Goal: Task Accomplishment & Management: Complete application form

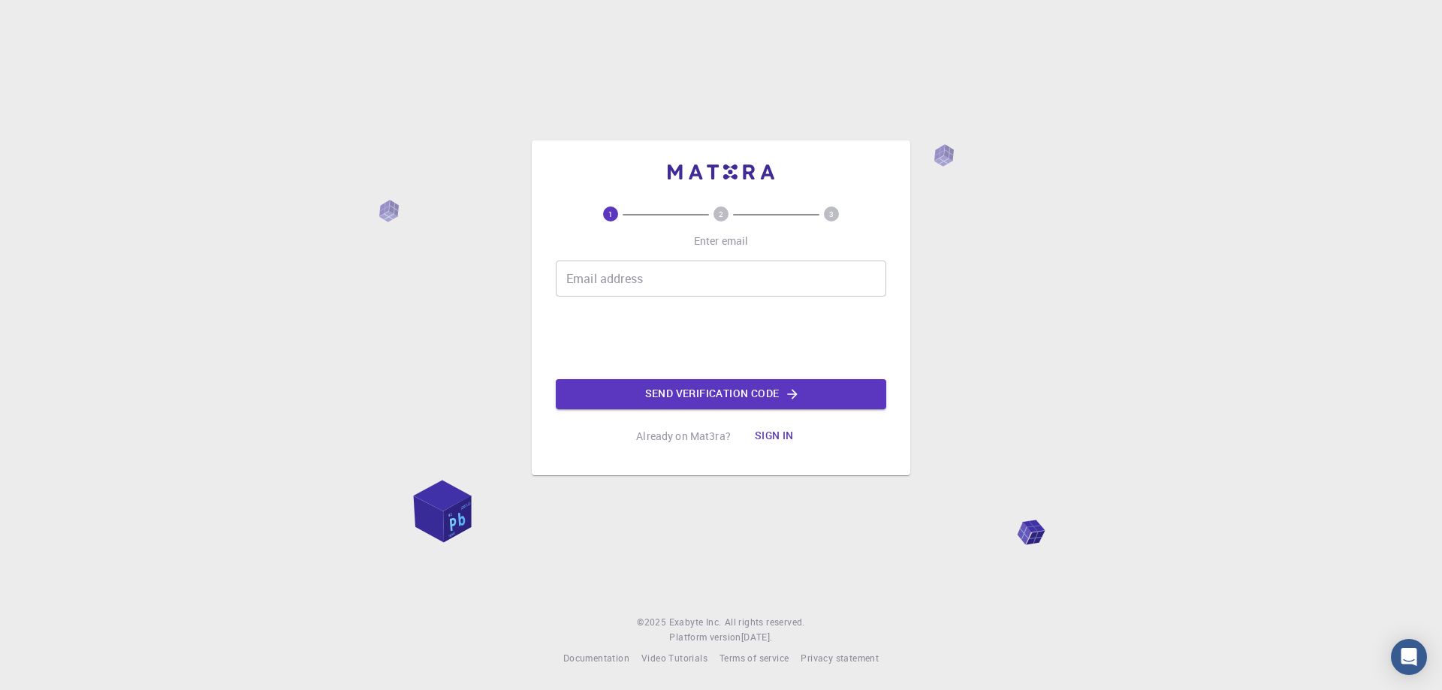
click at [631, 273] on input "Email address" at bounding box center [721, 279] width 330 height 36
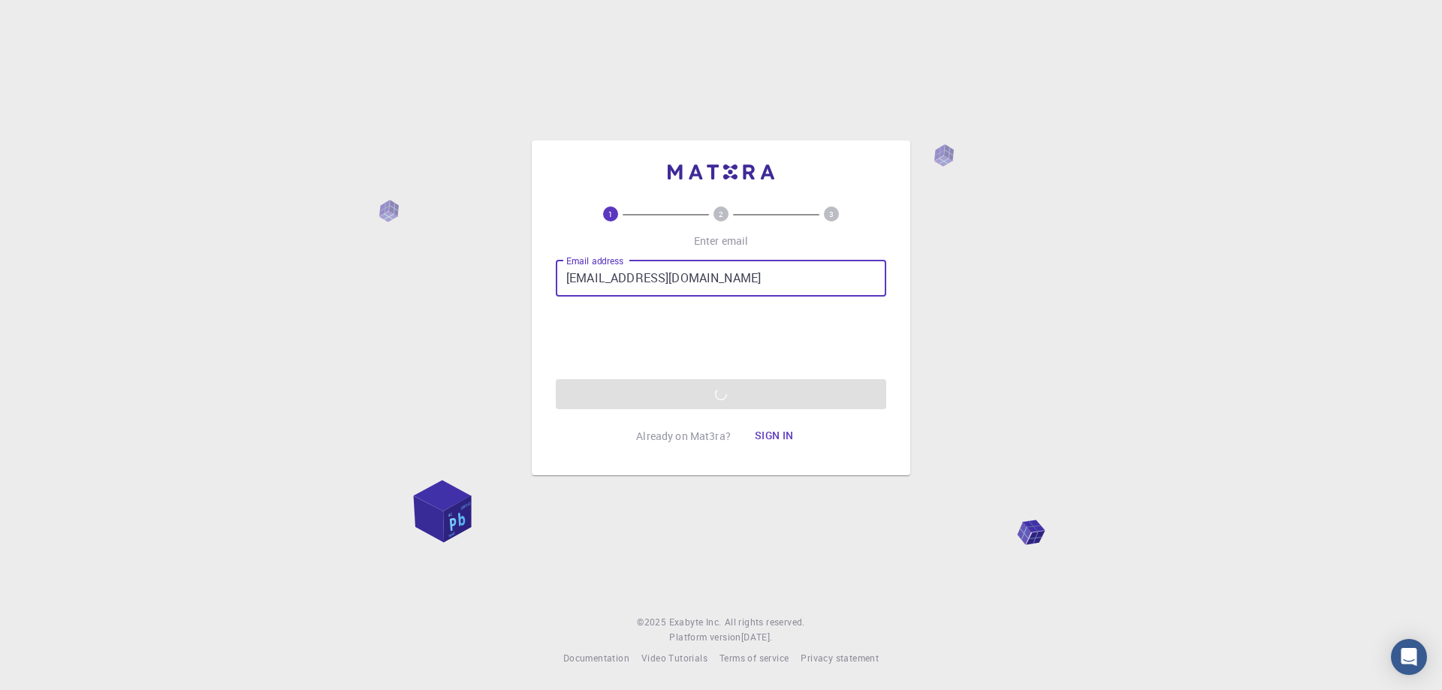
type input "[EMAIL_ADDRESS][DOMAIN_NAME]"
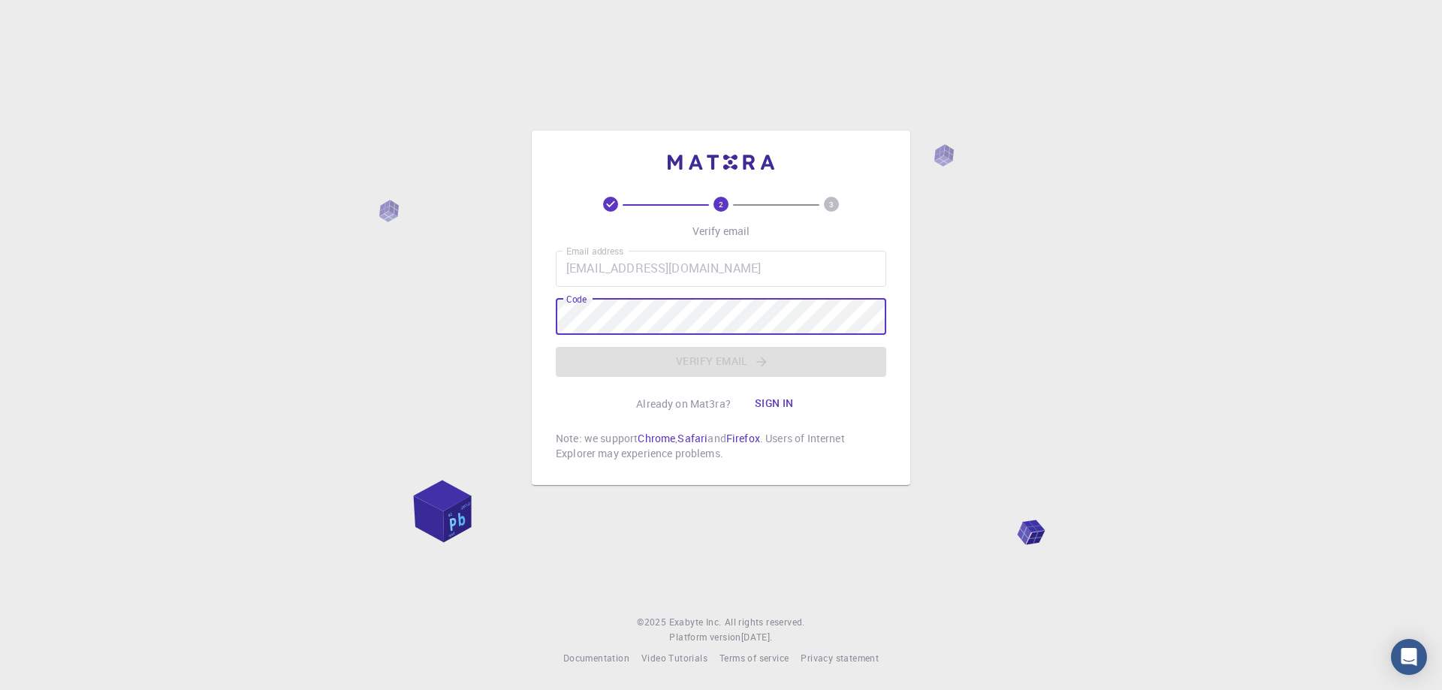
click at [1328, 379] on div "2 3 Verify email Email address [EMAIL_ADDRESS][DOMAIN_NAME] Email address Code …" at bounding box center [721, 345] width 1442 height 690
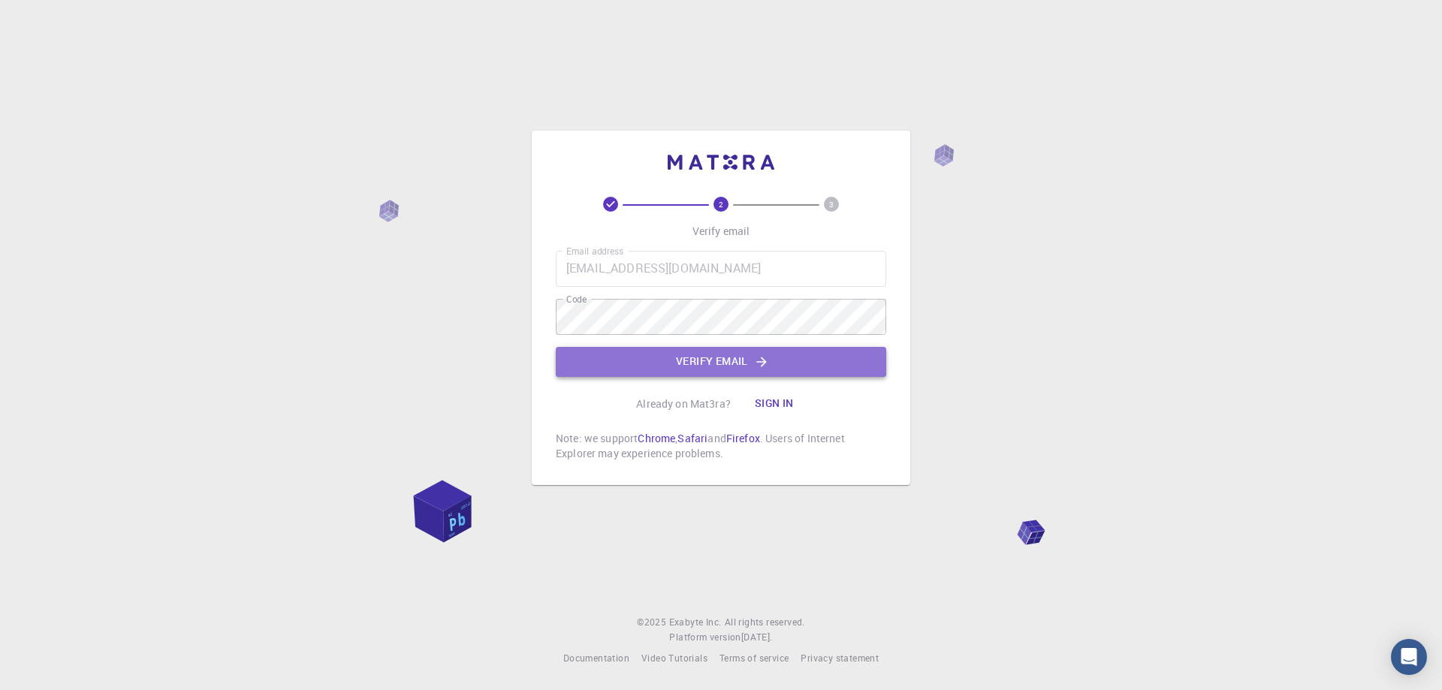
click at [706, 349] on button "Verify email" at bounding box center [721, 362] width 330 height 30
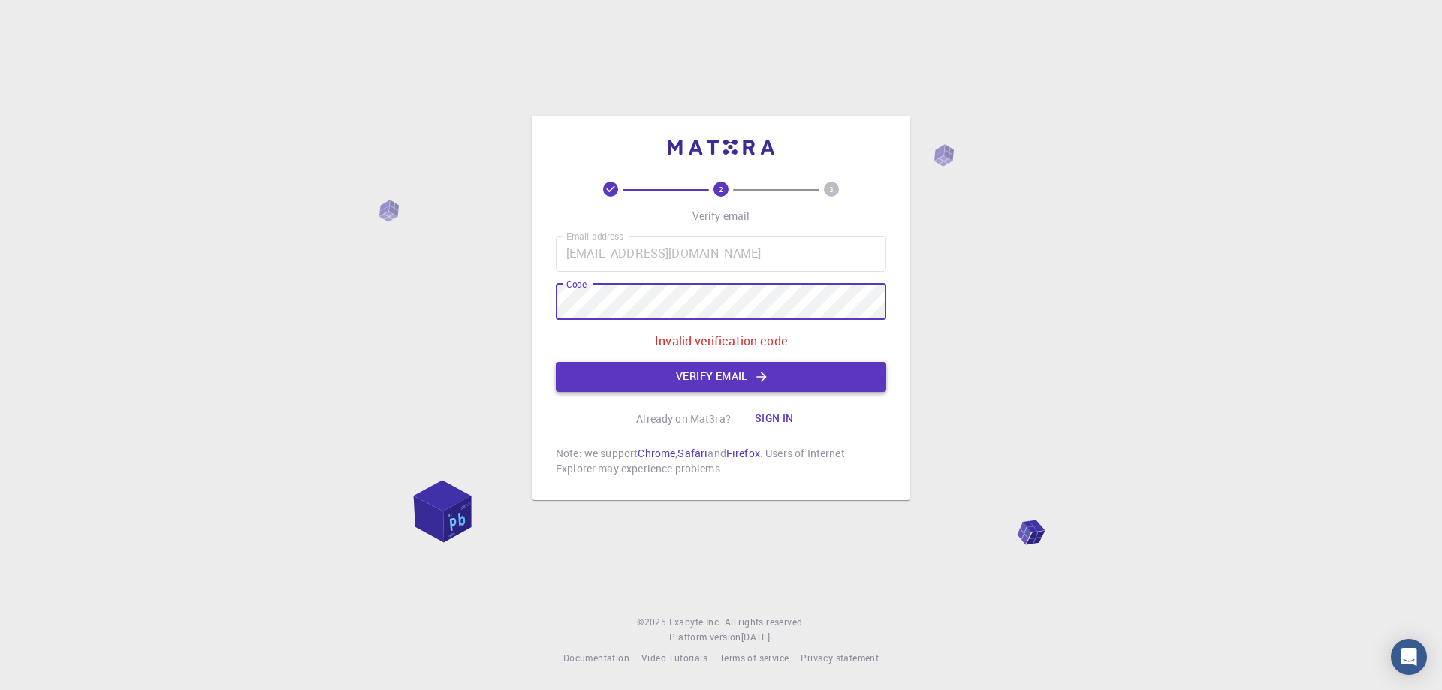
click at [759, 385] on button "Verify email" at bounding box center [721, 377] width 330 height 30
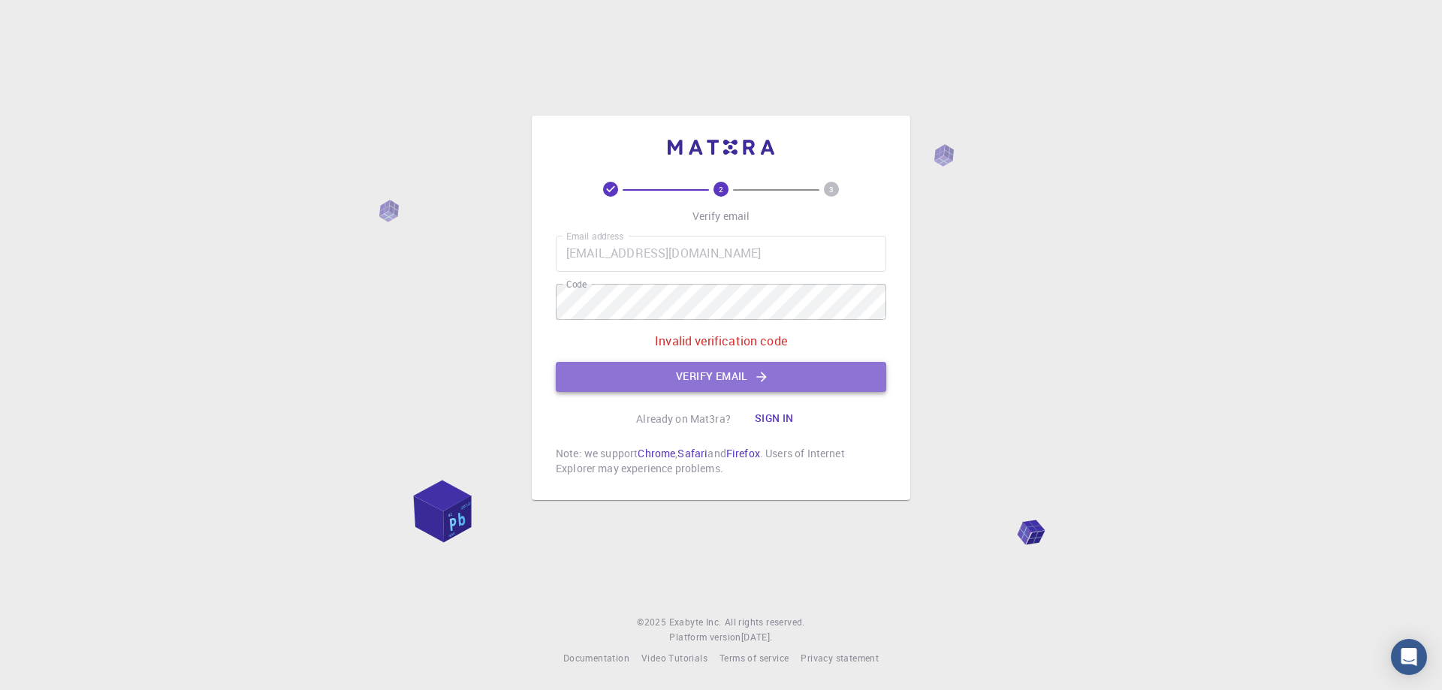
click at [620, 378] on button "Verify email" at bounding box center [721, 377] width 330 height 30
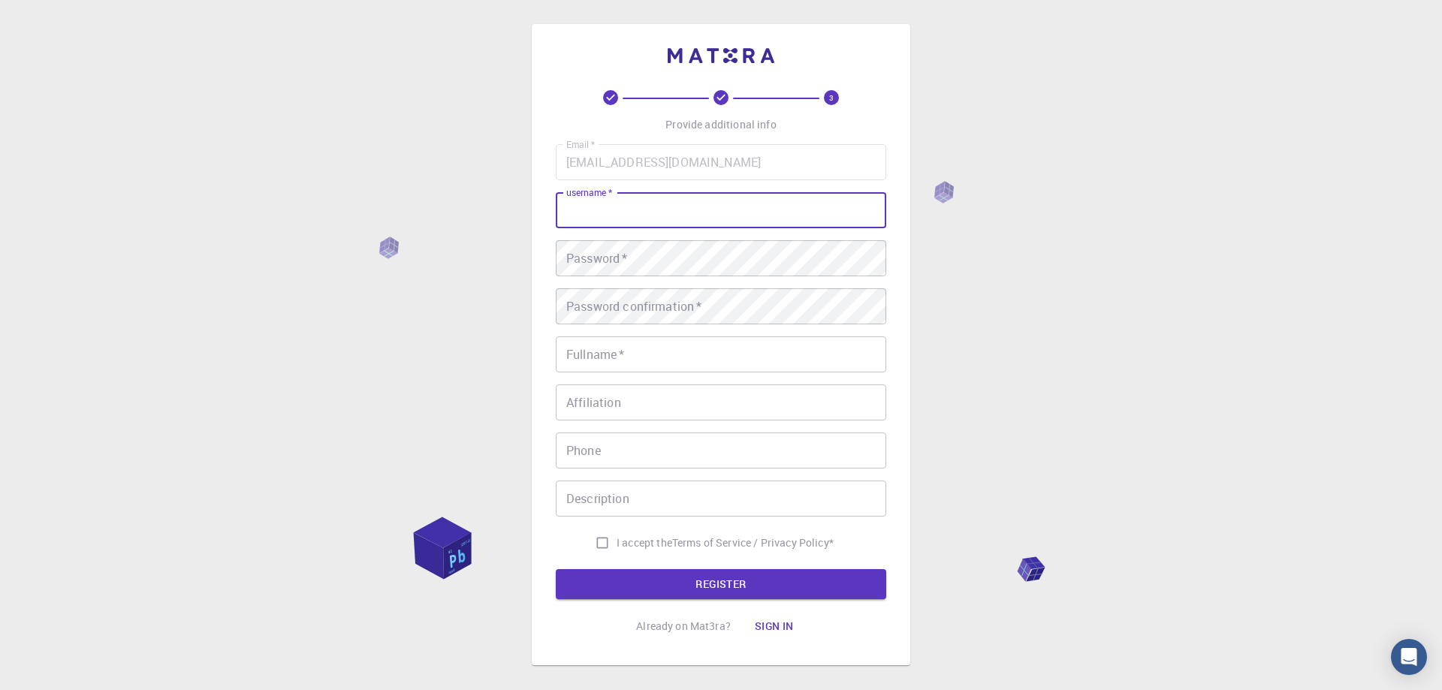
click at [645, 208] on input "username   *" at bounding box center [721, 210] width 330 height 36
click at [646, 209] on input "username   *" at bounding box center [721, 210] width 330 height 36
type input "Abrar_Ahmad"
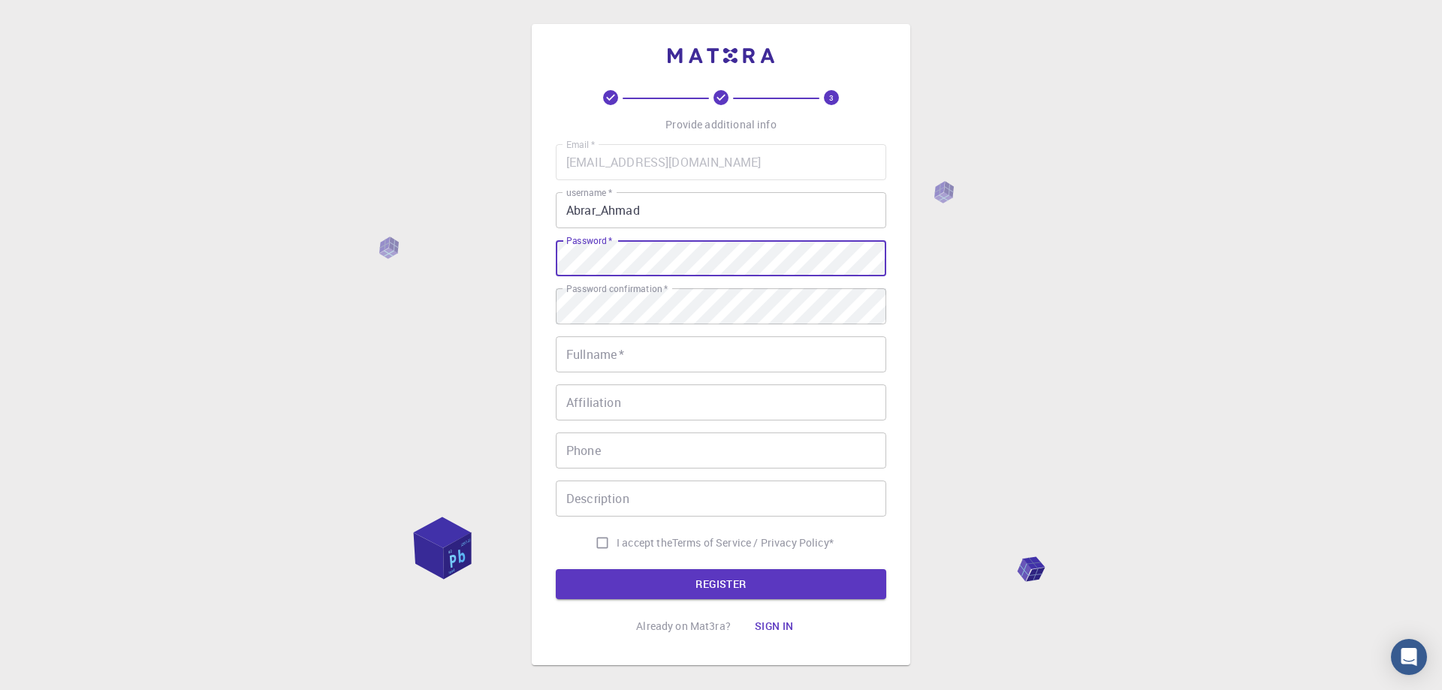
click at [629, 362] on input "Fullname   *" at bounding box center [721, 354] width 330 height 36
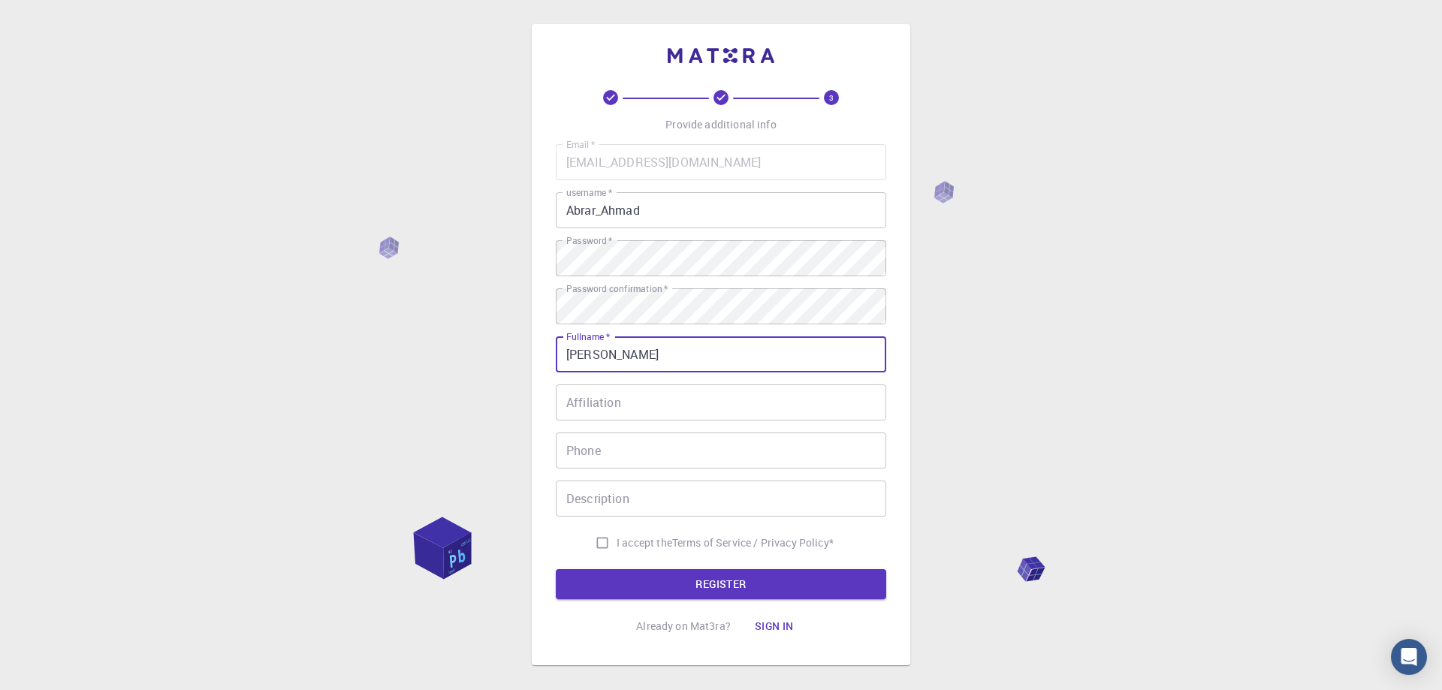
drag, startPoint x: 634, startPoint y: 426, endPoint x: 634, endPoint y: 404, distance: 21.8
click at [634, 417] on div "Email   * [EMAIL_ADDRESS][DOMAIN_NAME] Email   * username   * Abrar_Ahmad usern…" at bounding box center [721, 350] width 330 height 413
type input "[PERSON_NAME]"
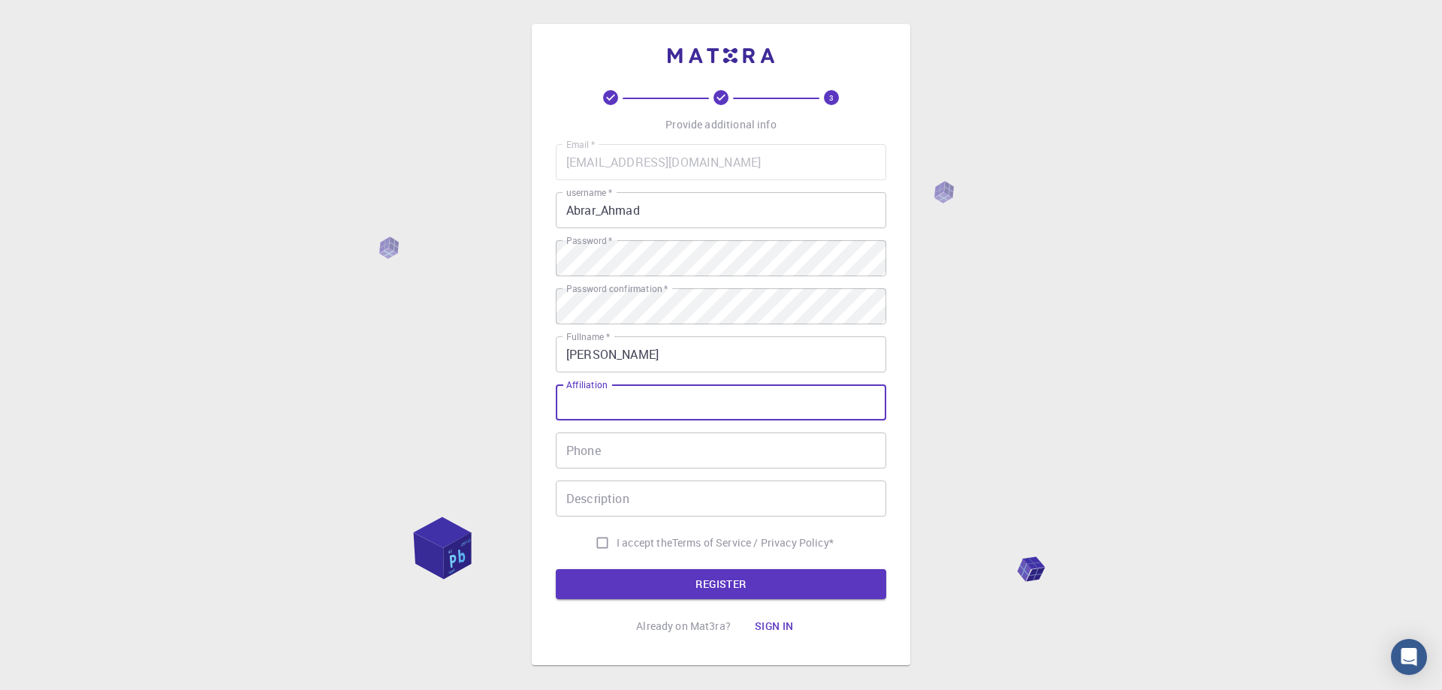
click at [634, 404] on input "Affiliation" at bounding box center [721, 402] width 330 height 36
type input "Student"
click at [705, 463] on input "Phone" at bounding box center [721, 450] width 330 height 36
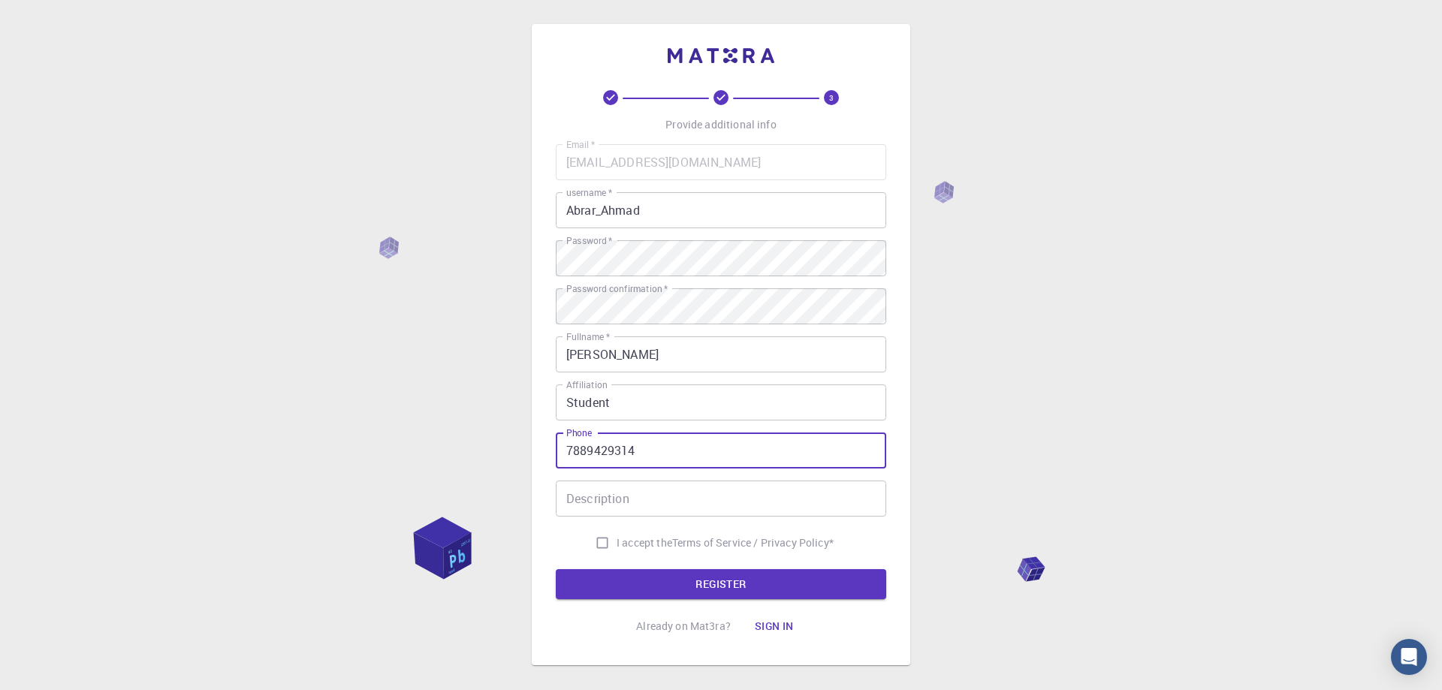
type input "7889429314"
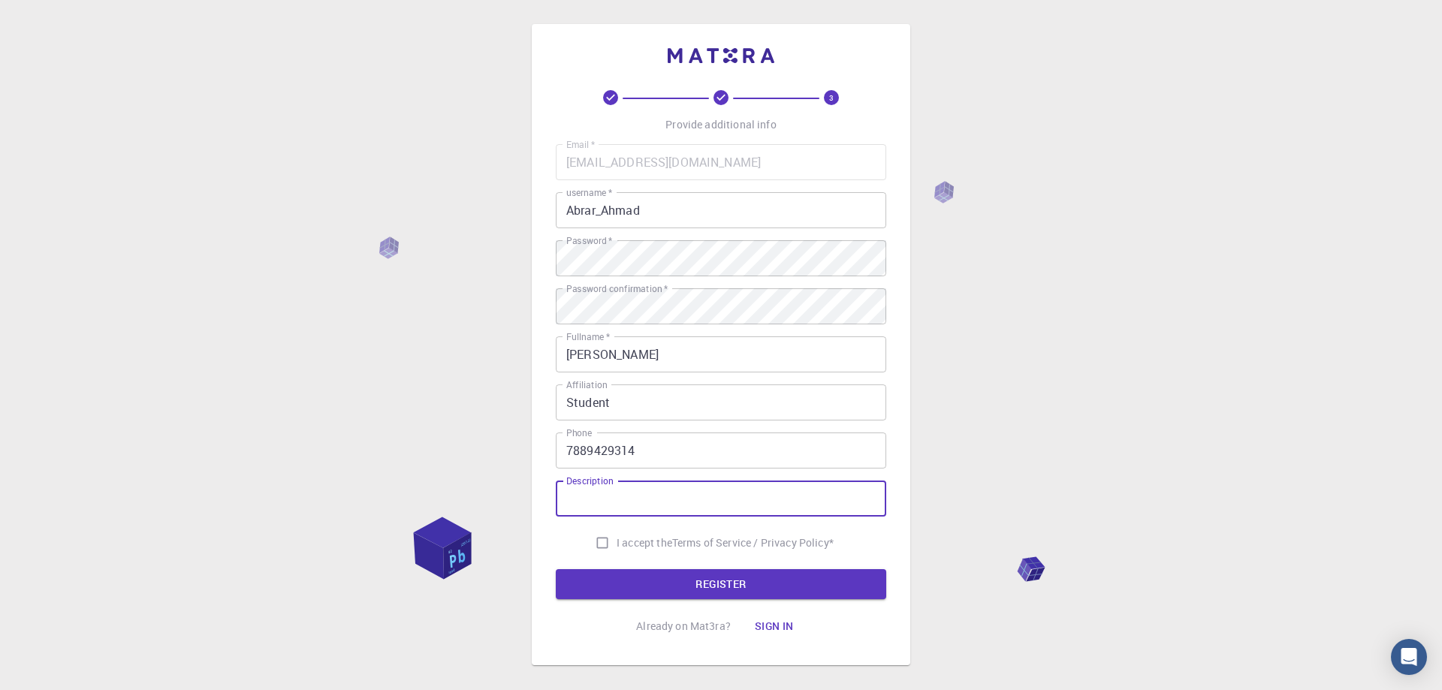
click at [628, 503] on input "Description" at bounding box center [721, 499] width 330 height 36
click at [599, 543] on input "I accept the Terms of Service / Privacy Policy *" at bounding box center [602, 543] width 29 height 29
checkbox input "true"
click at [618, 565] on form "Email   * [EMAIL_ADDRESS][DOMAIN_NAME] Email   * username   * Abrar_Ahmad usern…" at bounding box center [721, 371] width 330 height 455
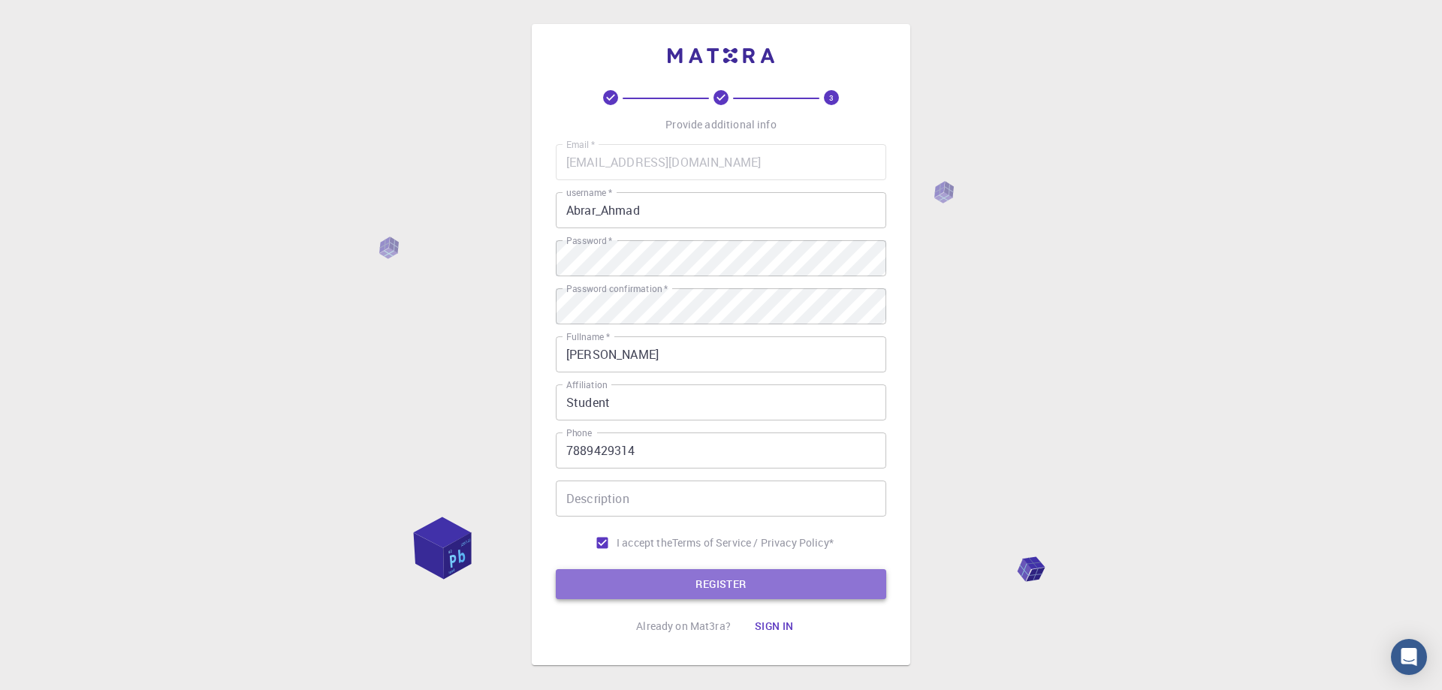
click at [622, 580] on button "REGISTER" at bounding box center [721, 584] width 330 height 30
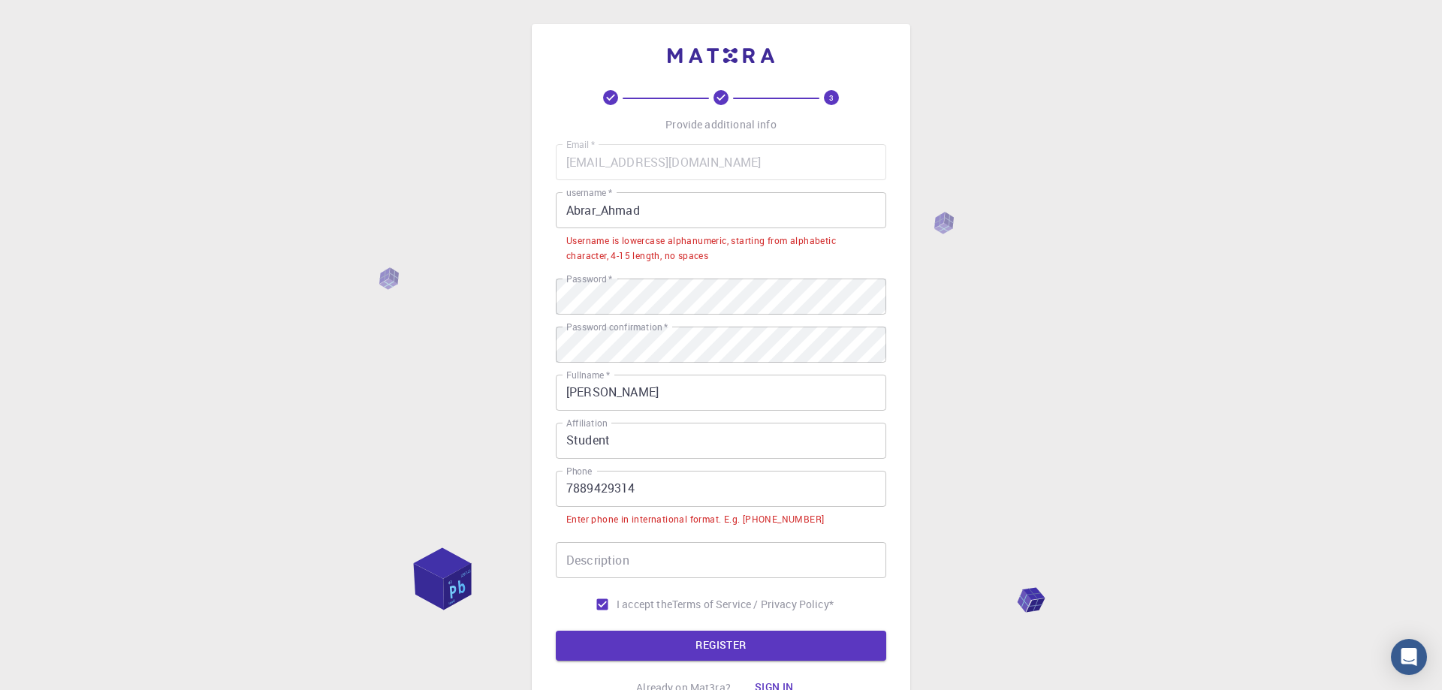
click at [568, 496] on input "7889429314" at bounding box center [721, 489] width 330 height 36
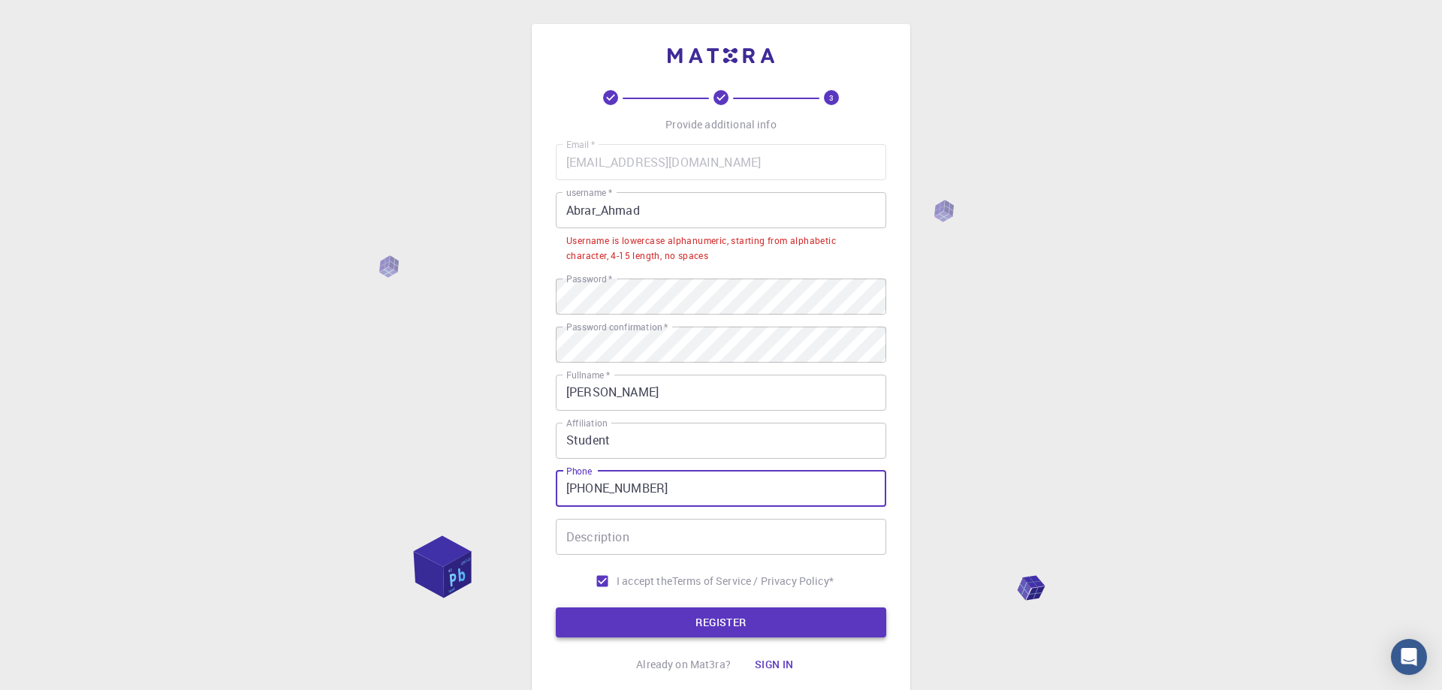
type input "[PHONE_NUMBER]"
click at [658, 619] on button "REGISTER" at bounding box center [721, 622] width 330 height 30
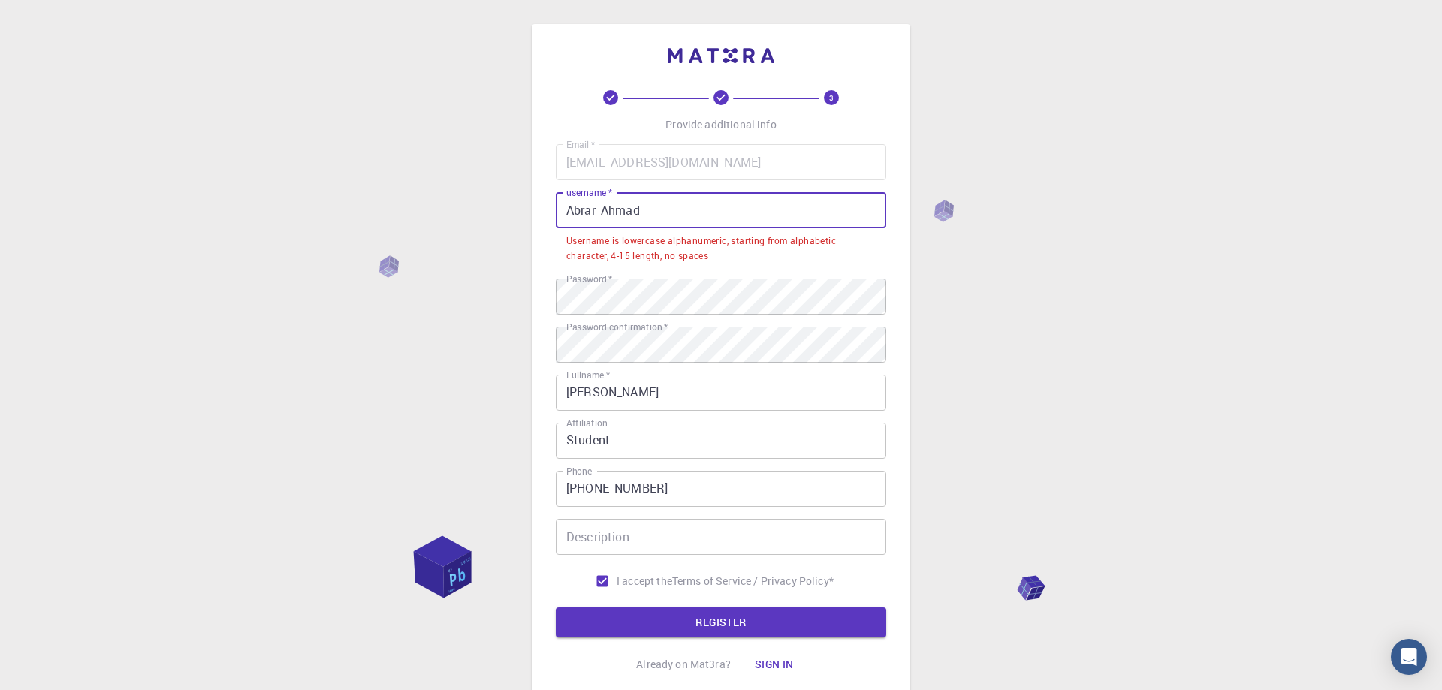
click at [673, 209] on input "Abrar_Ahmad" at bounding box center [721, 210] width 330 height 36
click at [652, 215] on input "Abrar_Ahmad" at bounding box center [721, 210] width 330 height 36
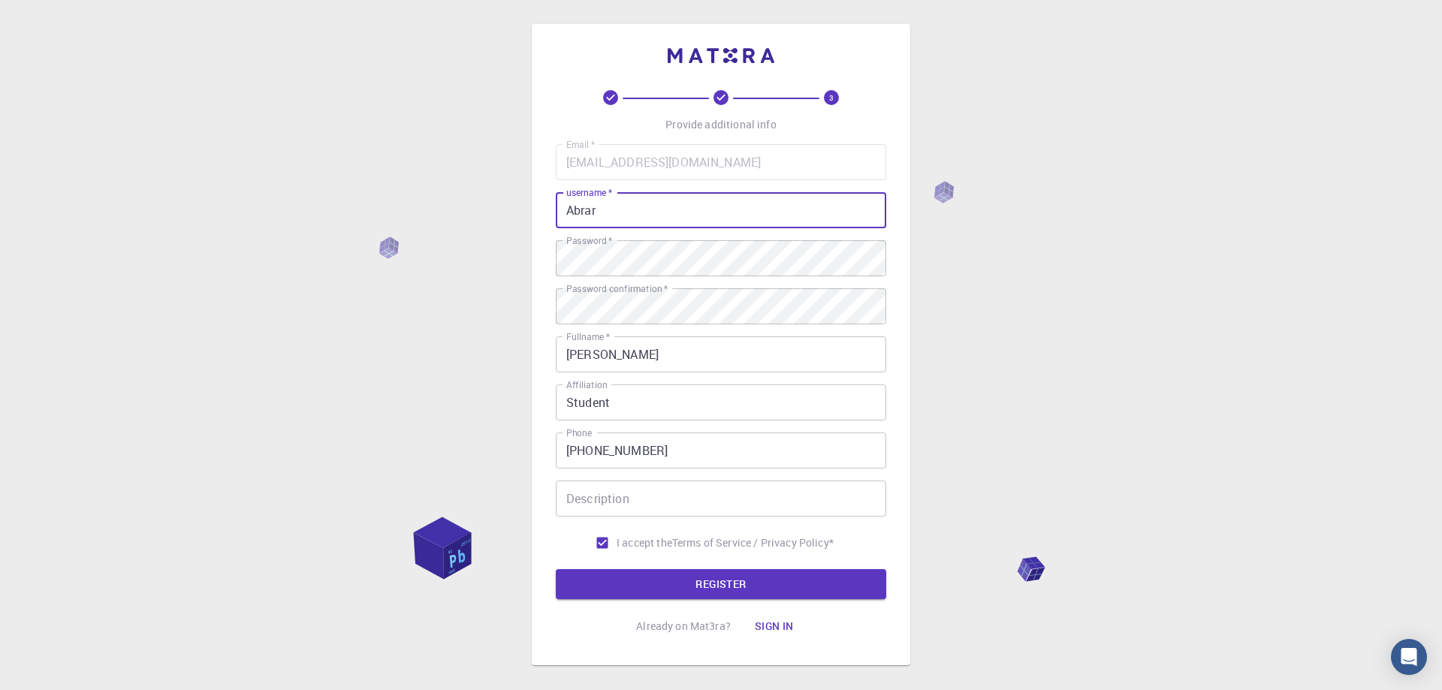
click at [556, 569] on button "REGISTER" at bounding box center [721, 584] width 330 height 30
click at [411, 410] on div "3 Provide additional info Email   * [EMAIL_ADDRESS][DOMAIN_NAME] Email   * user…" at bounding box center [721, 382] width 1442 height 764
click at [689, 547] on p "Terms of Service / Privacy Policy *" at bounding box center [752, 542] width 161 height 15
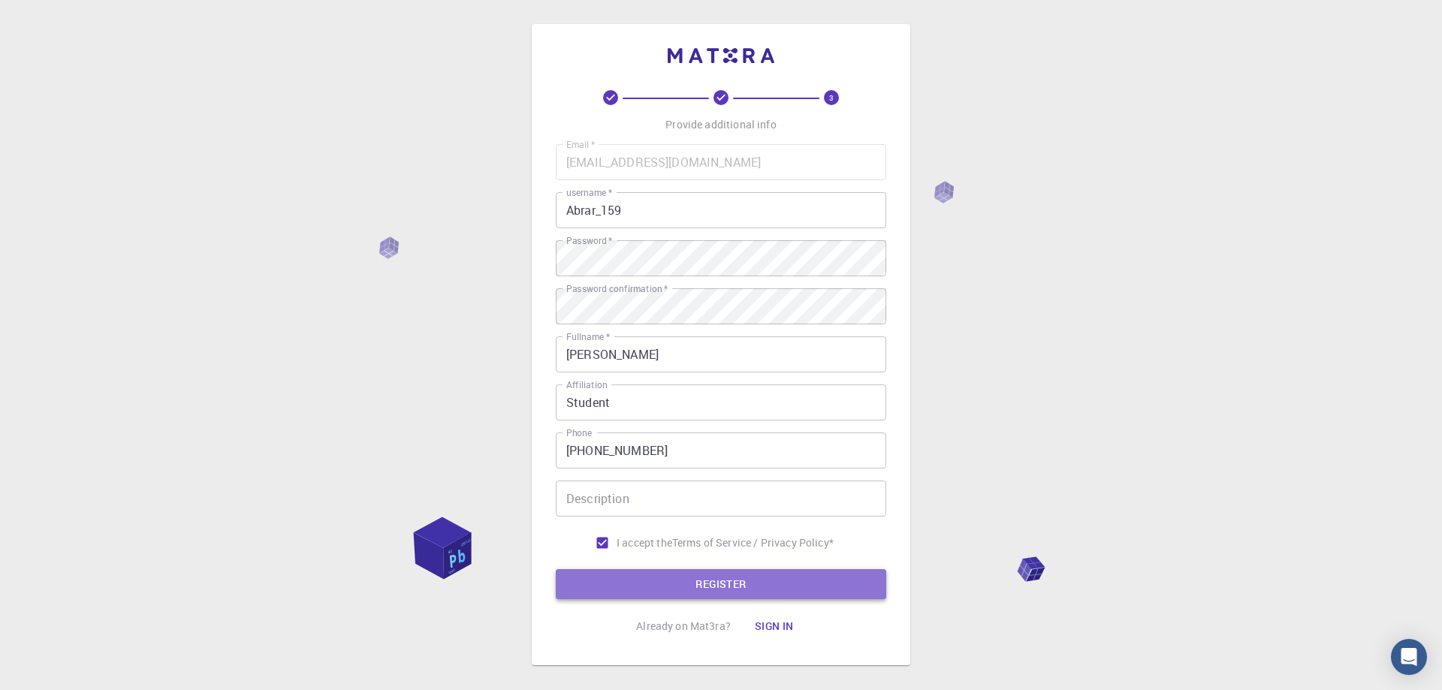
click at [698, 577] on button "REGISTER" at bounding box center [721, 584] width 330 height 30
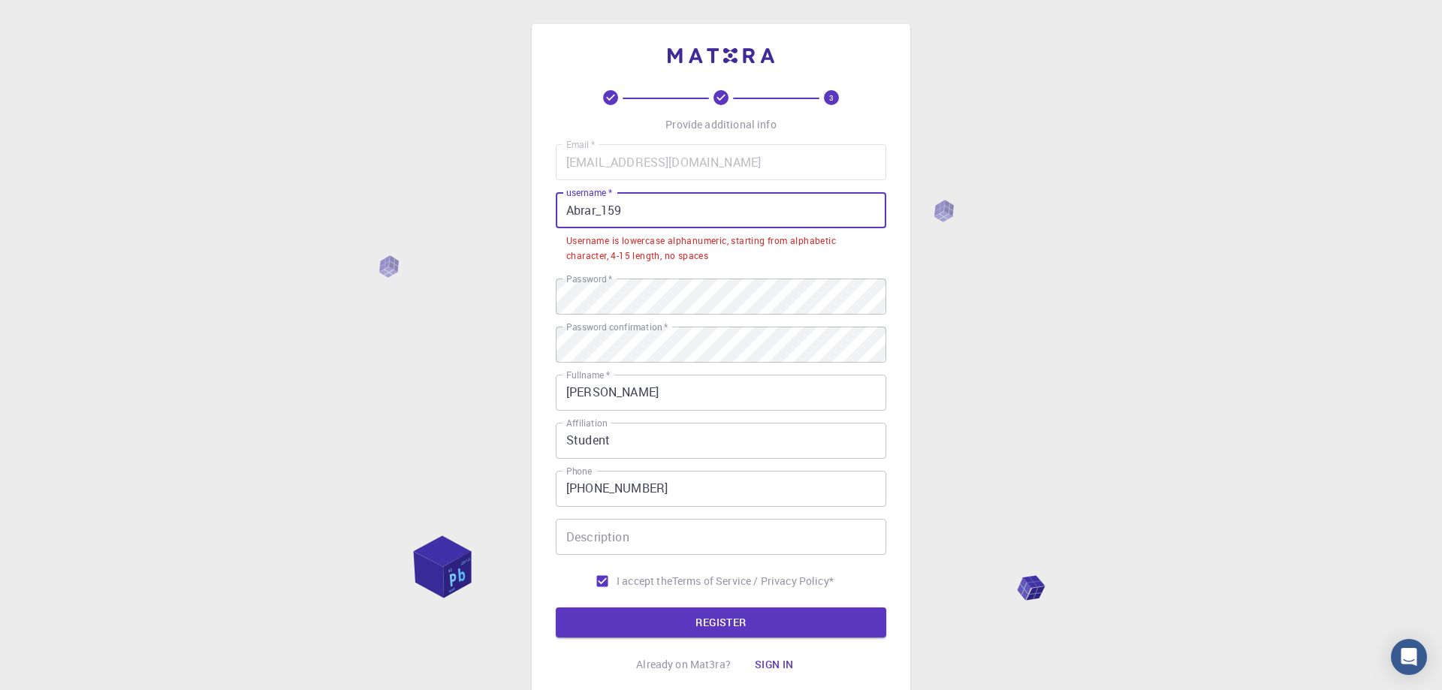
click at [640, 207] on input "Abrar_159" at bounding box center [721, 210] width 330 height 36
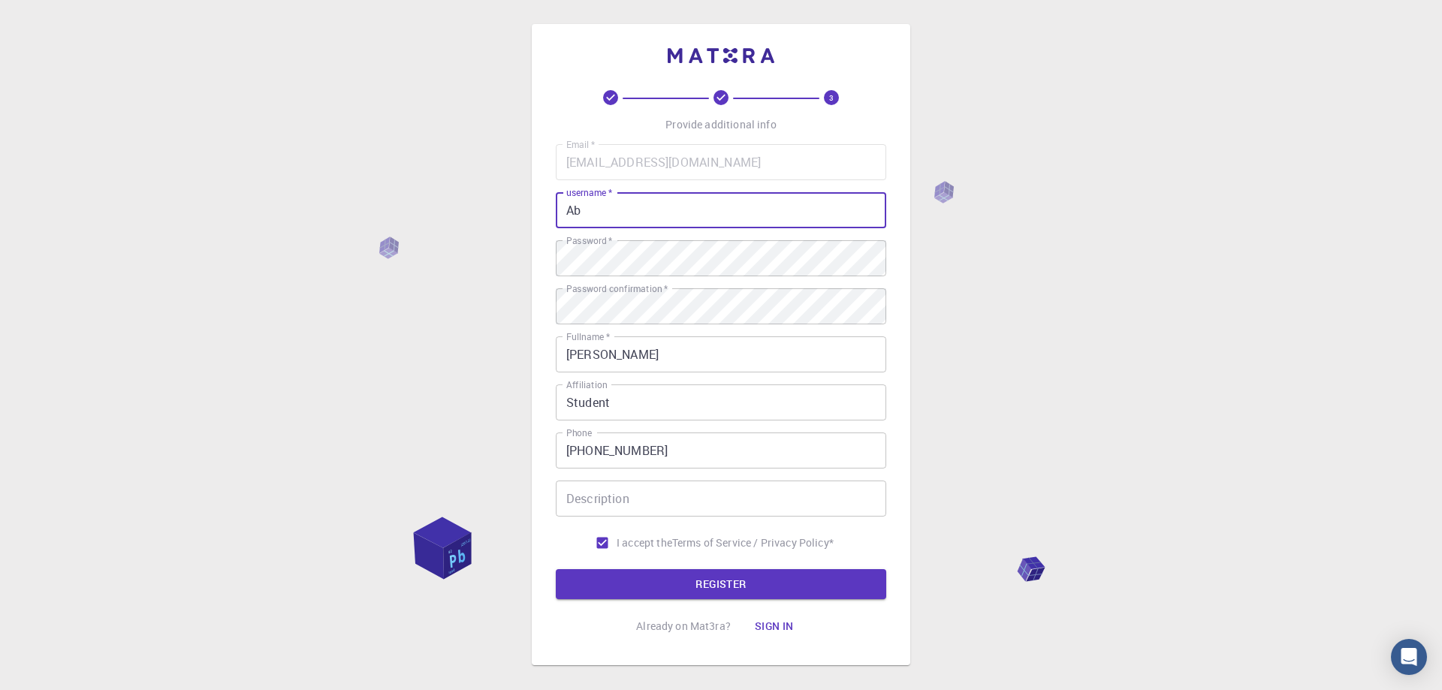
type input "A"
click at [665, 582] on button "REGISTER" at bounding box center [721, 584] width 330 height 30
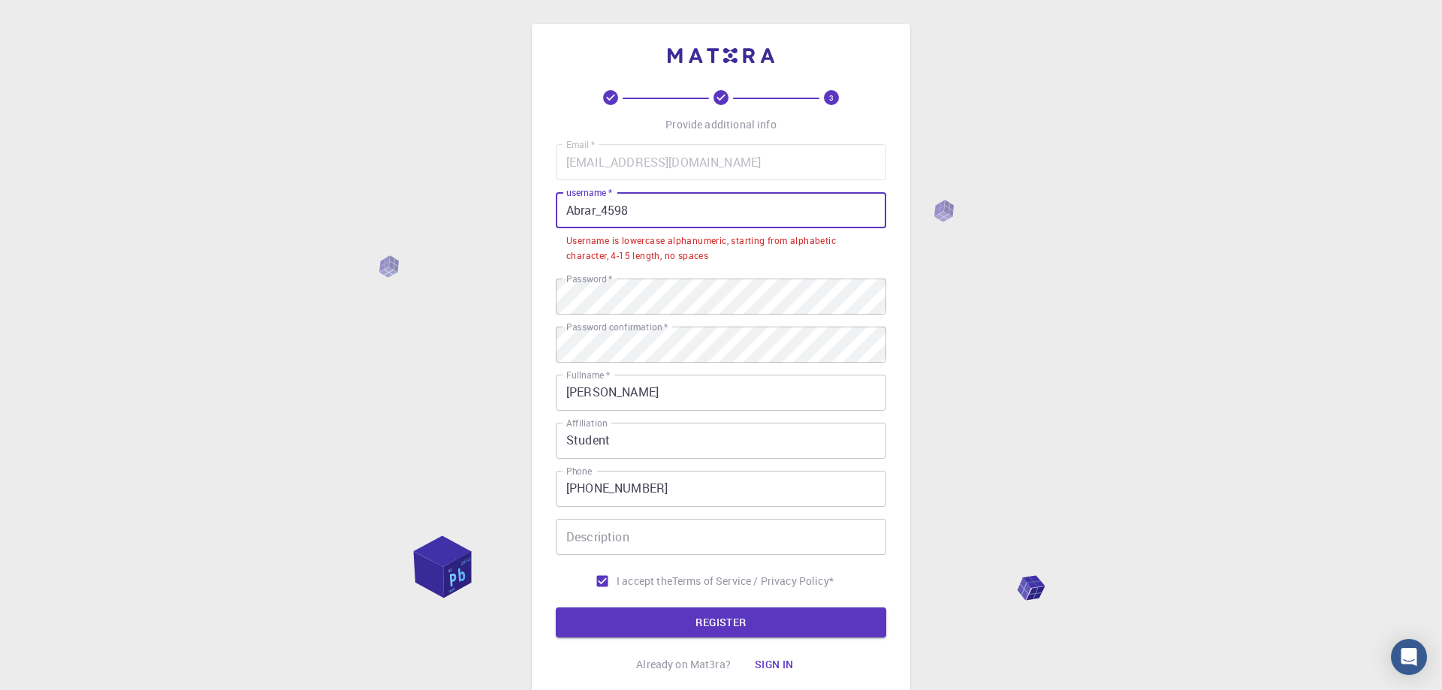
click at [574, 212] on input "Abrar_4598" at bounding box center [721, 210] width 330 height 36
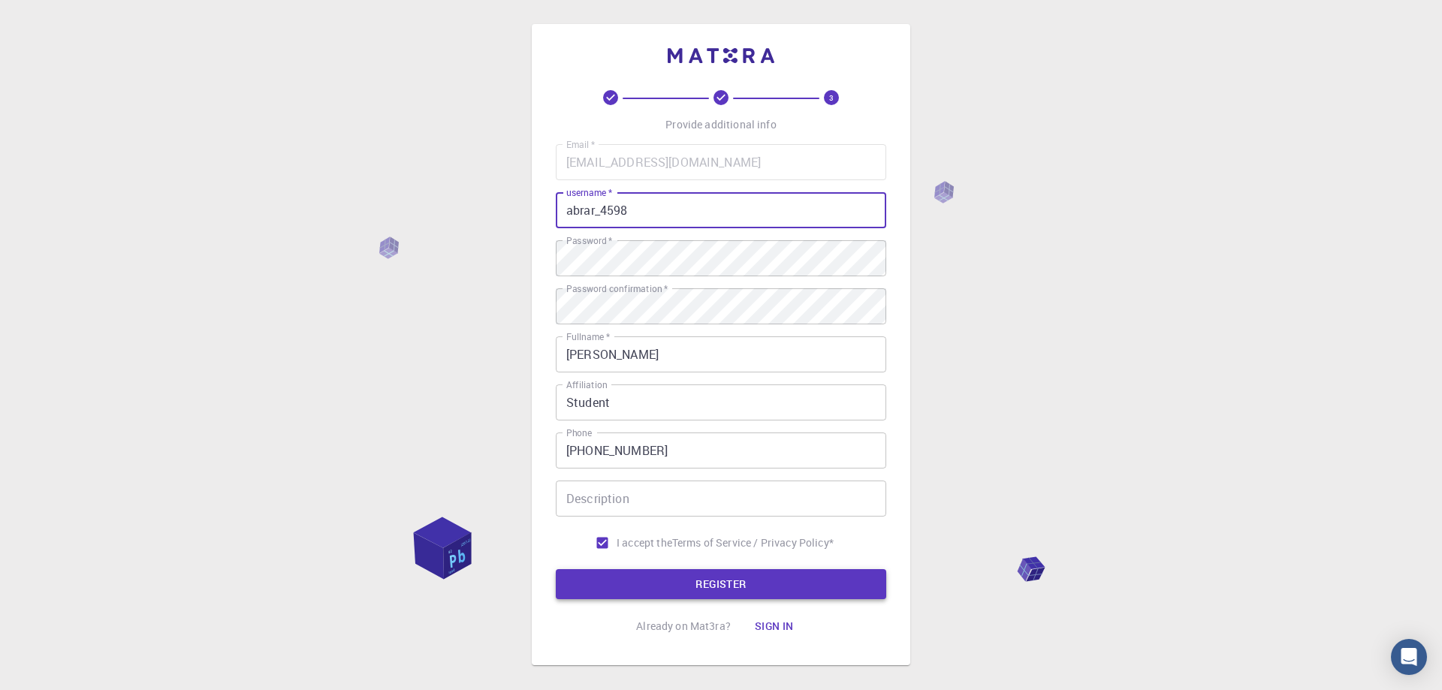
click at [697, 580] on button "REGISTER" at bounding box center [721, 584] width 330 height 30
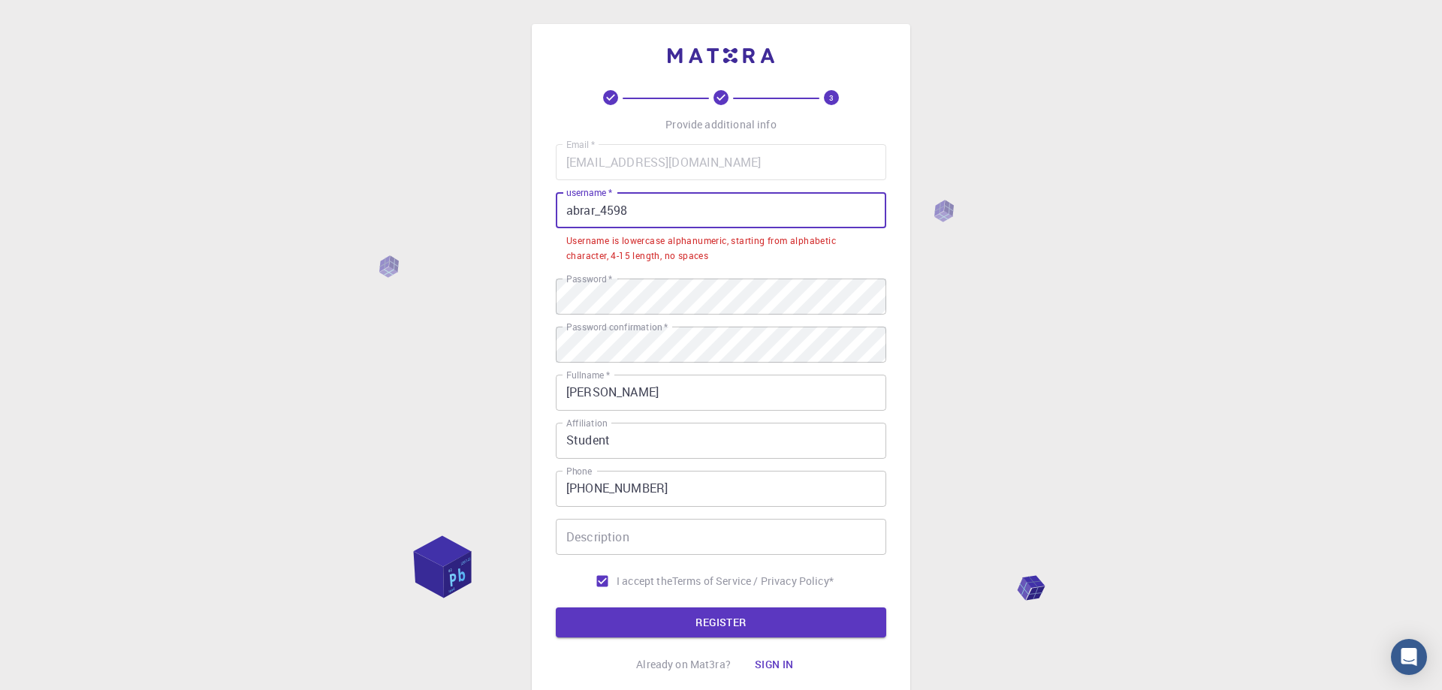
drag, startPoint x: 680, startPoint y: 212, endPoint x: 498, endPoint y: 217, distance: 182.5
click at [556, 217] on input "abrar_4598" at bounding box center [721, 210] width 330 height 36
click at [677, 209] on input "abrar_4598" at bounding box center [721, 210] width 330 height 36
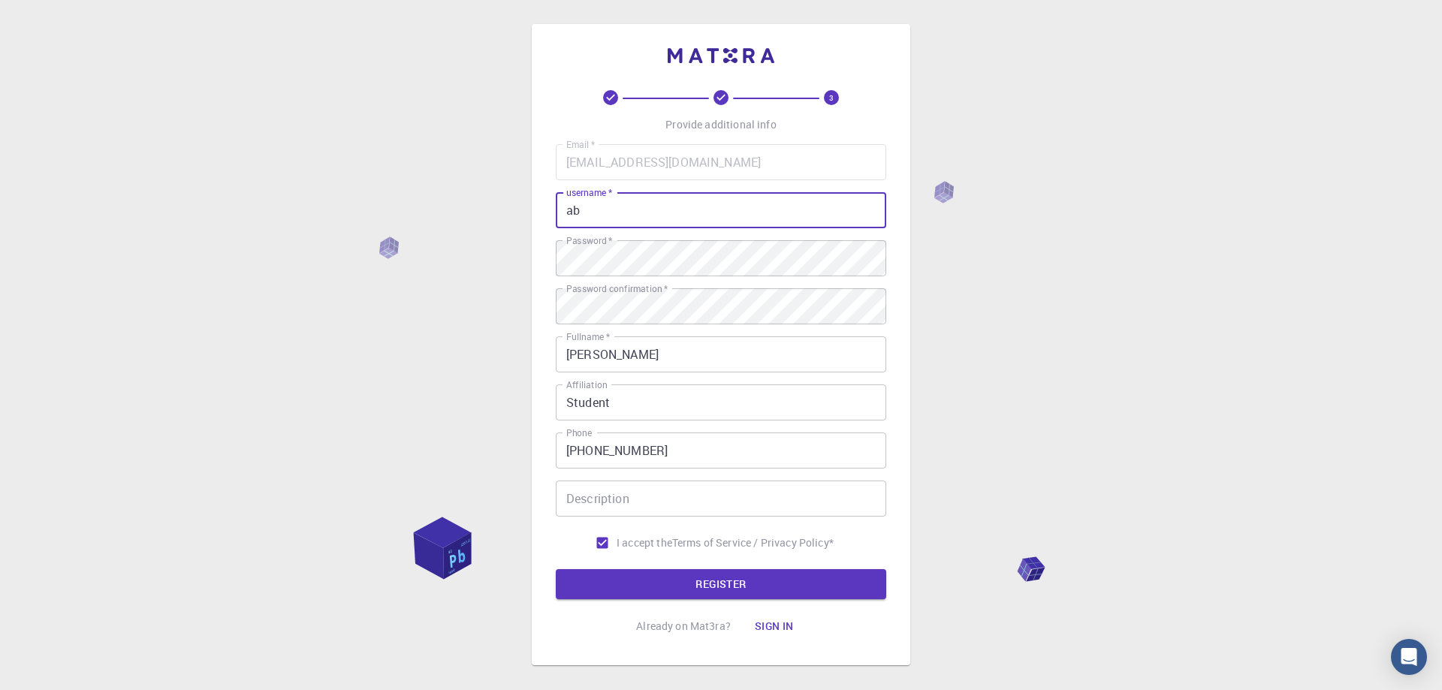
type input "a"
type input "abrarahmad"
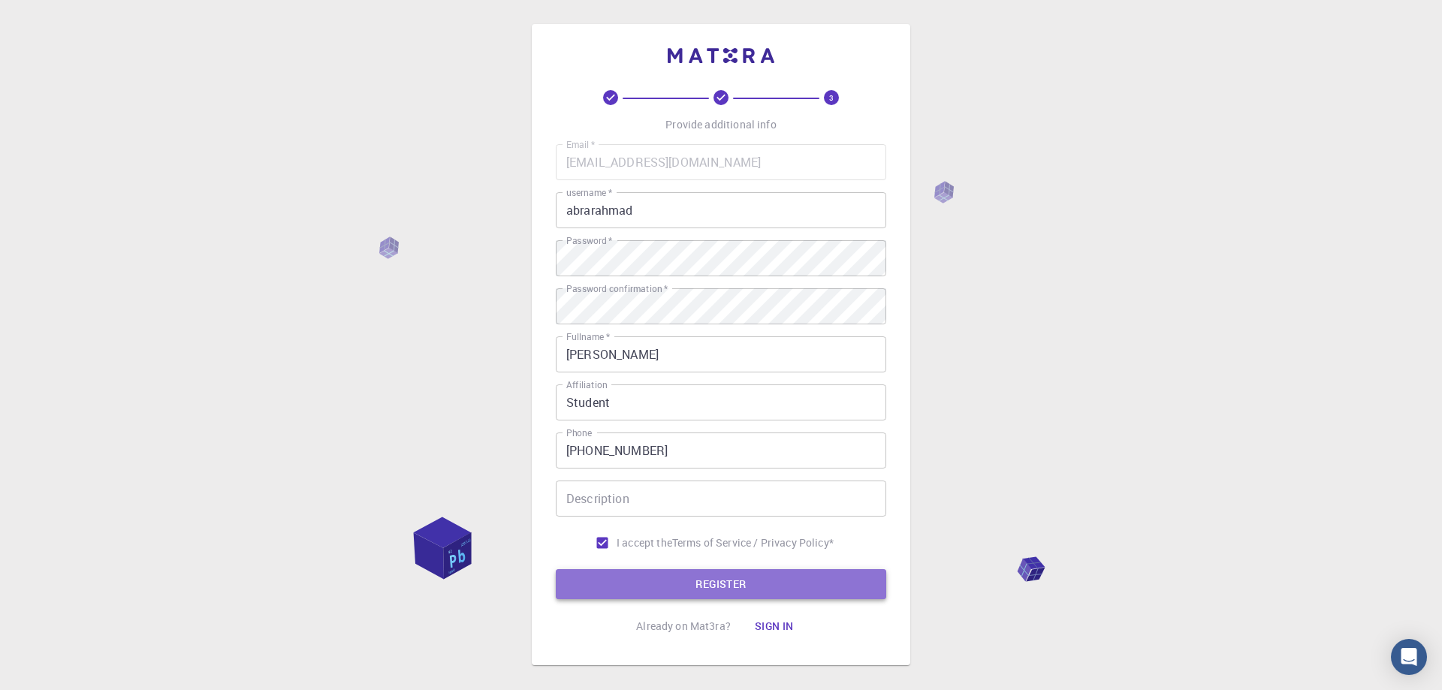
click at [735, 595] on button "REGISTER" at bounding box center [721, 584] width 330 height 30
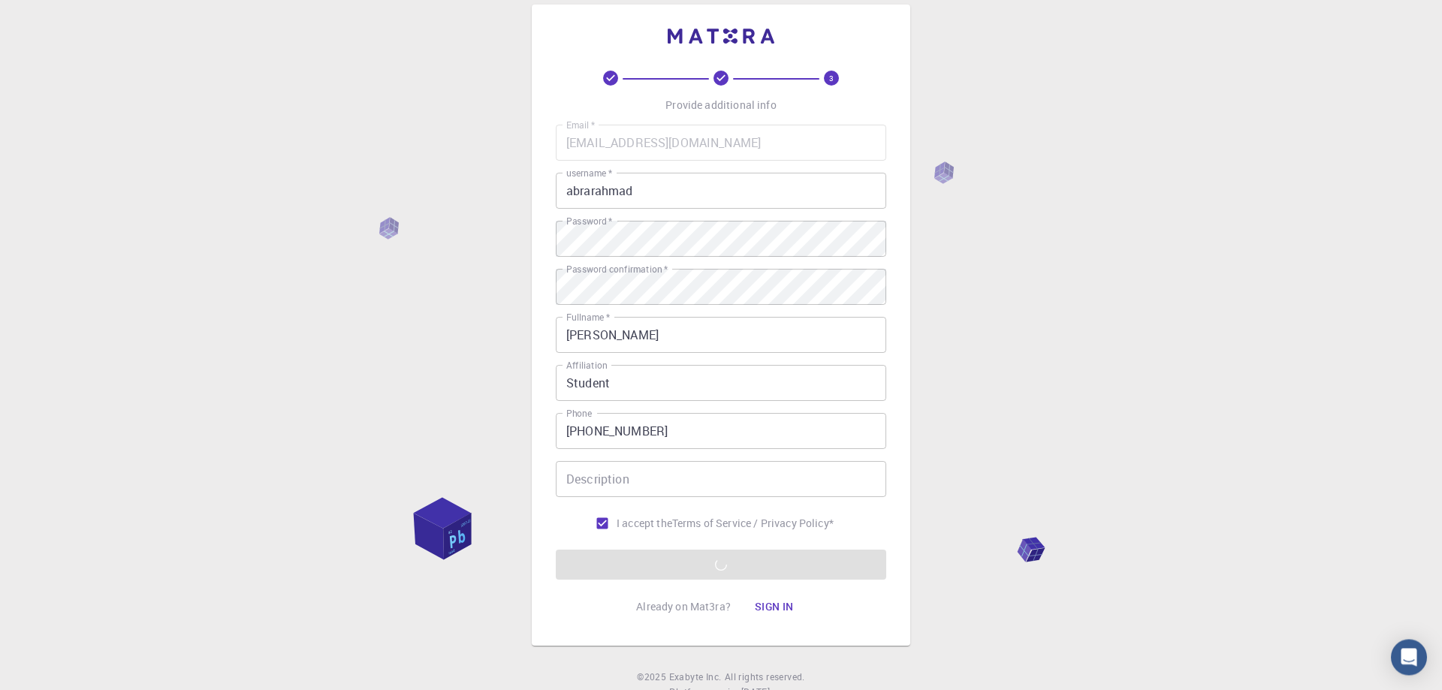
scroll to position [74, 0]
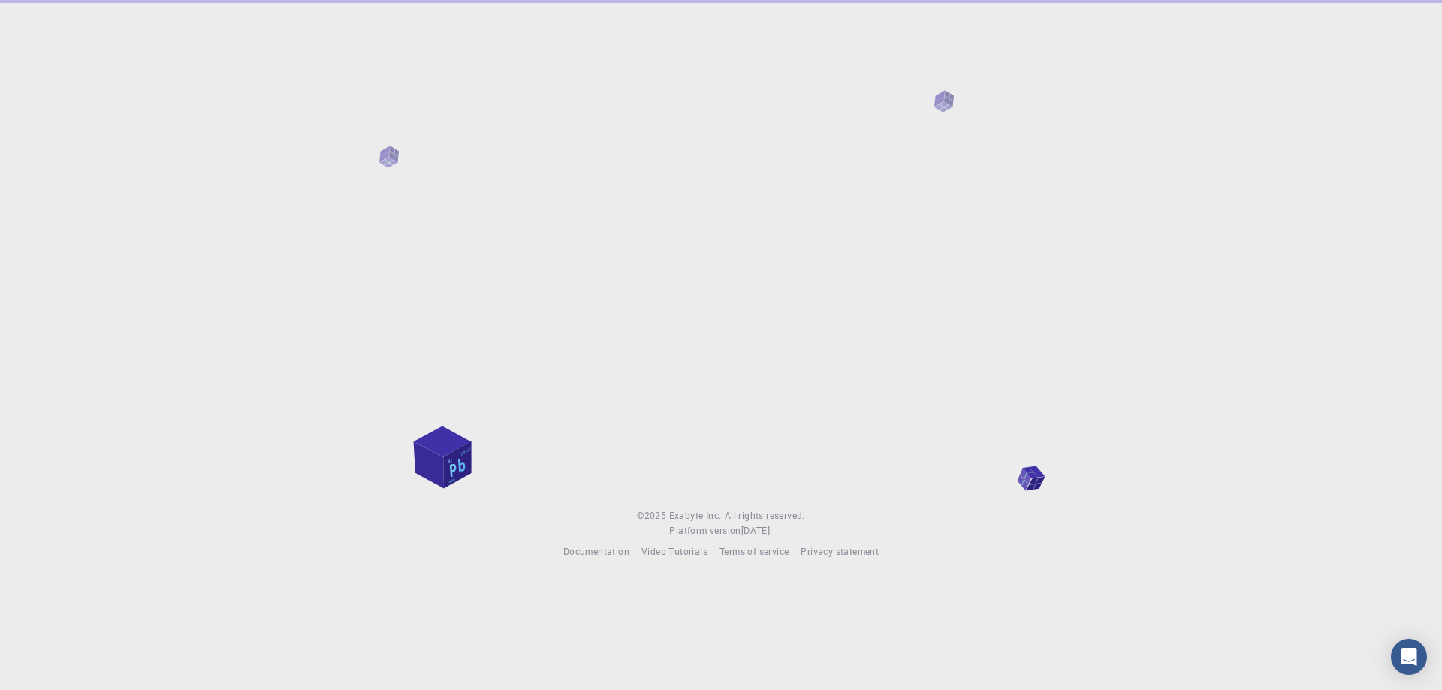
click at [705, 505] on div "© 2025 Exabyte Inc. All rights reserved. Platform version [DATE] . Documentatio…" at bounding box center [721, 291] width 1442 height 583
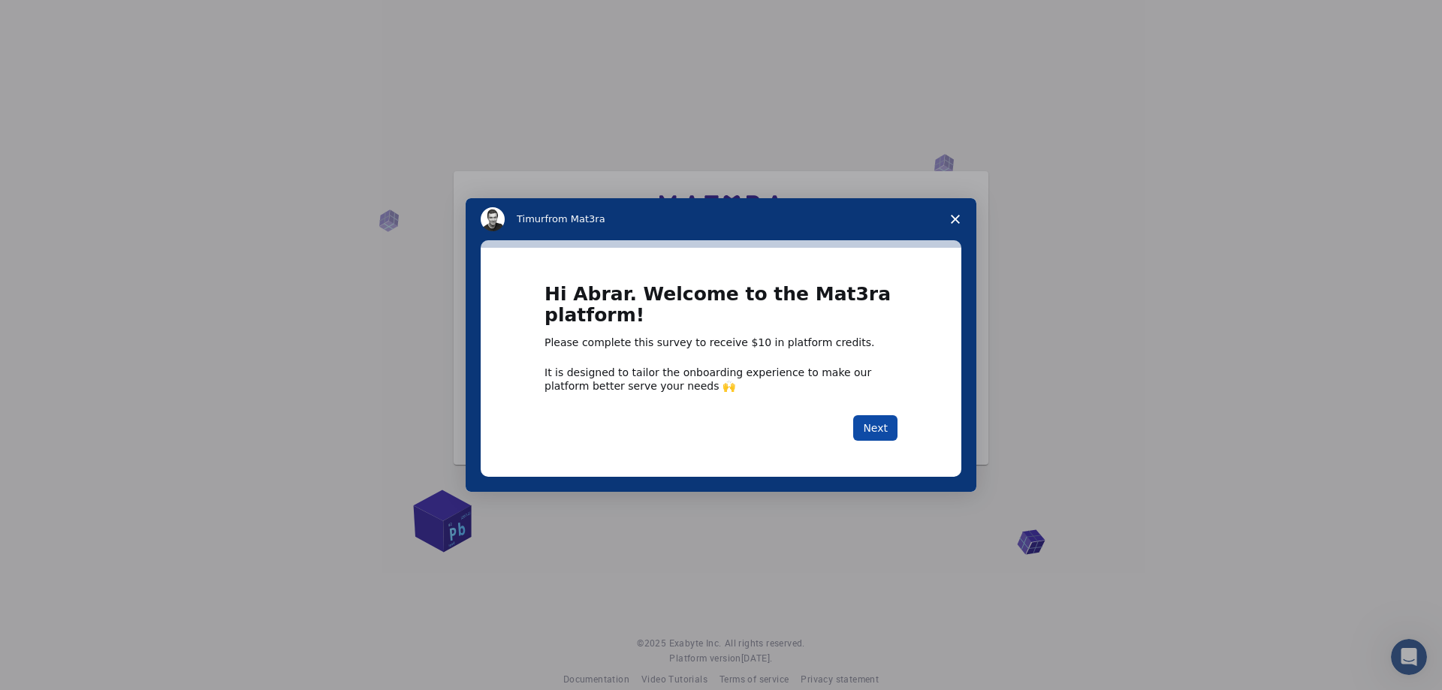
click at [879, 424] on button "Next" at bounding box center [875, 428] width 44 height 26
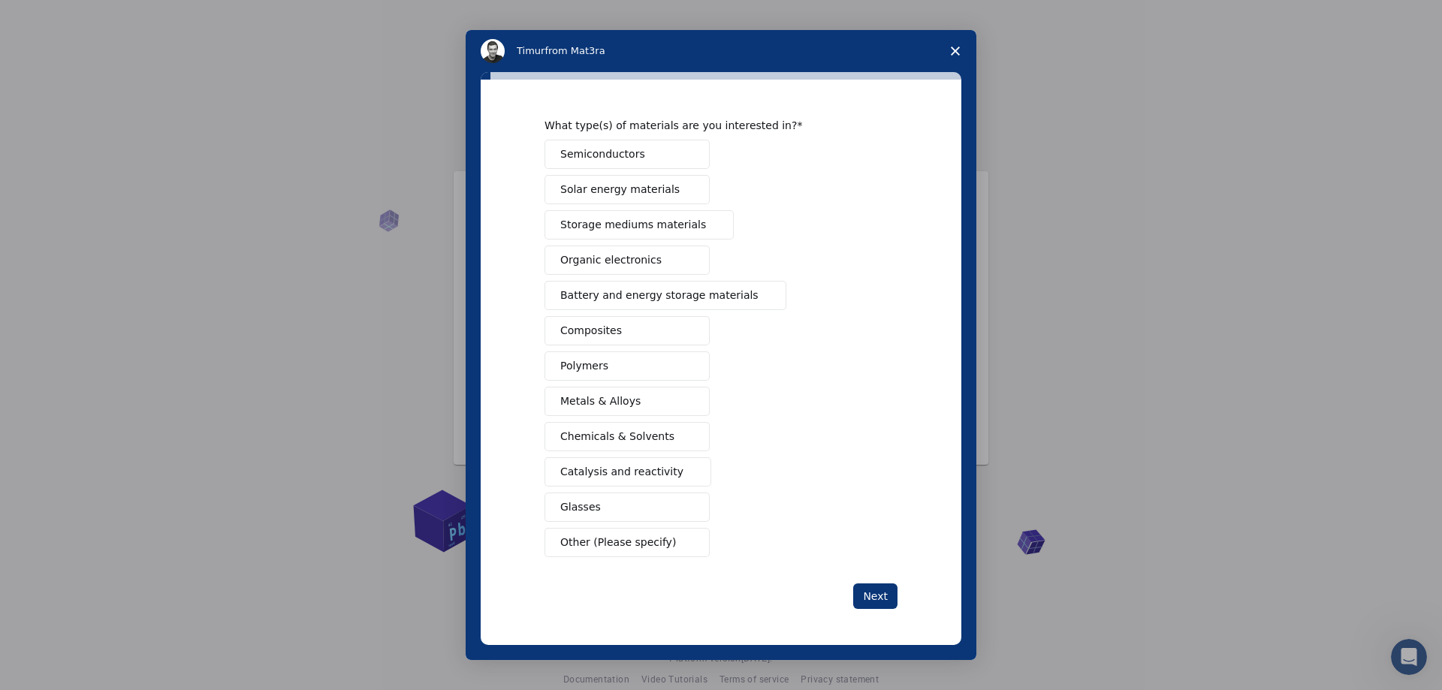
scroll to position [21, 0]
click at [891, 592] on button "Next" at bounding box center [875, 596] width 44 height 26
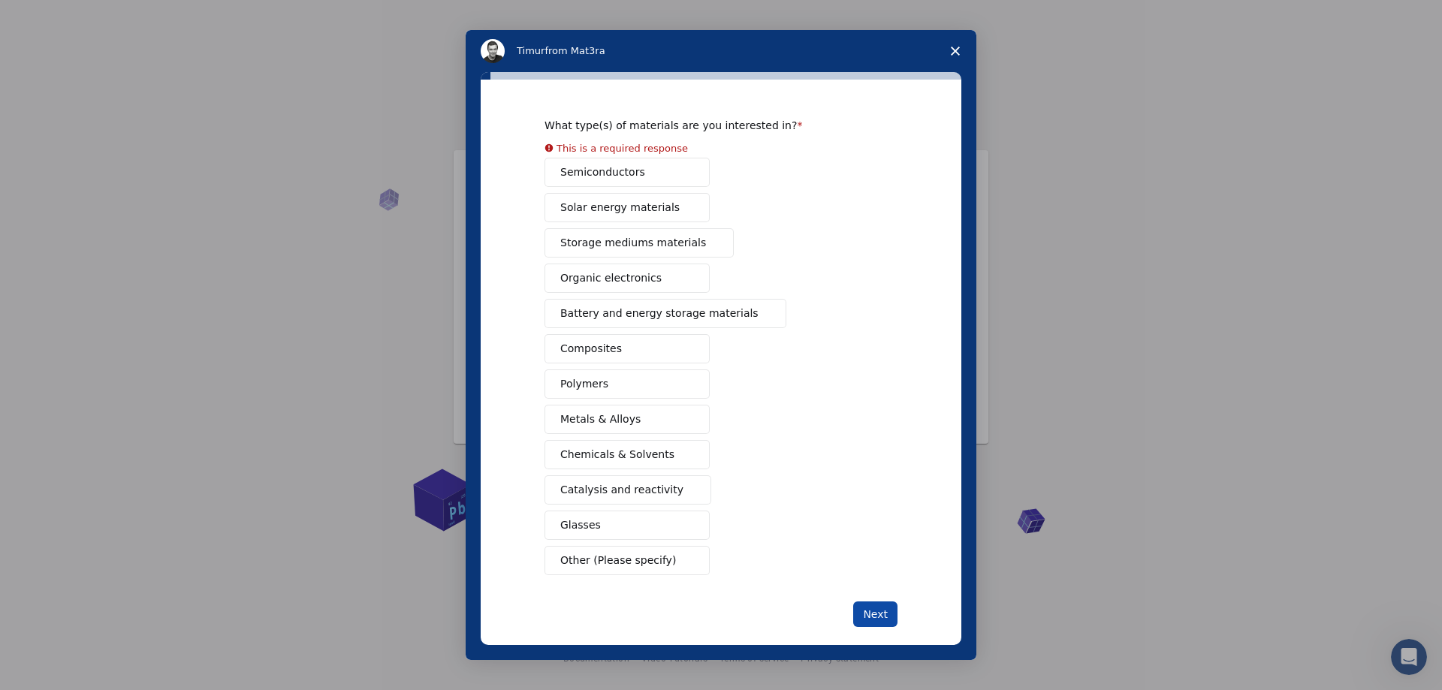
click at [891, 592] on div "What type(s) of materials are you interested in? This is a required response Se…" at bounding box center [720, 354] width 353 height 546
click at [878, 612] on button "Next" at bounding box center [875, 614] width 44 height 26
click at [961, 46] on span "Close survey" at bounding box center [955, 51] width 42 height 42
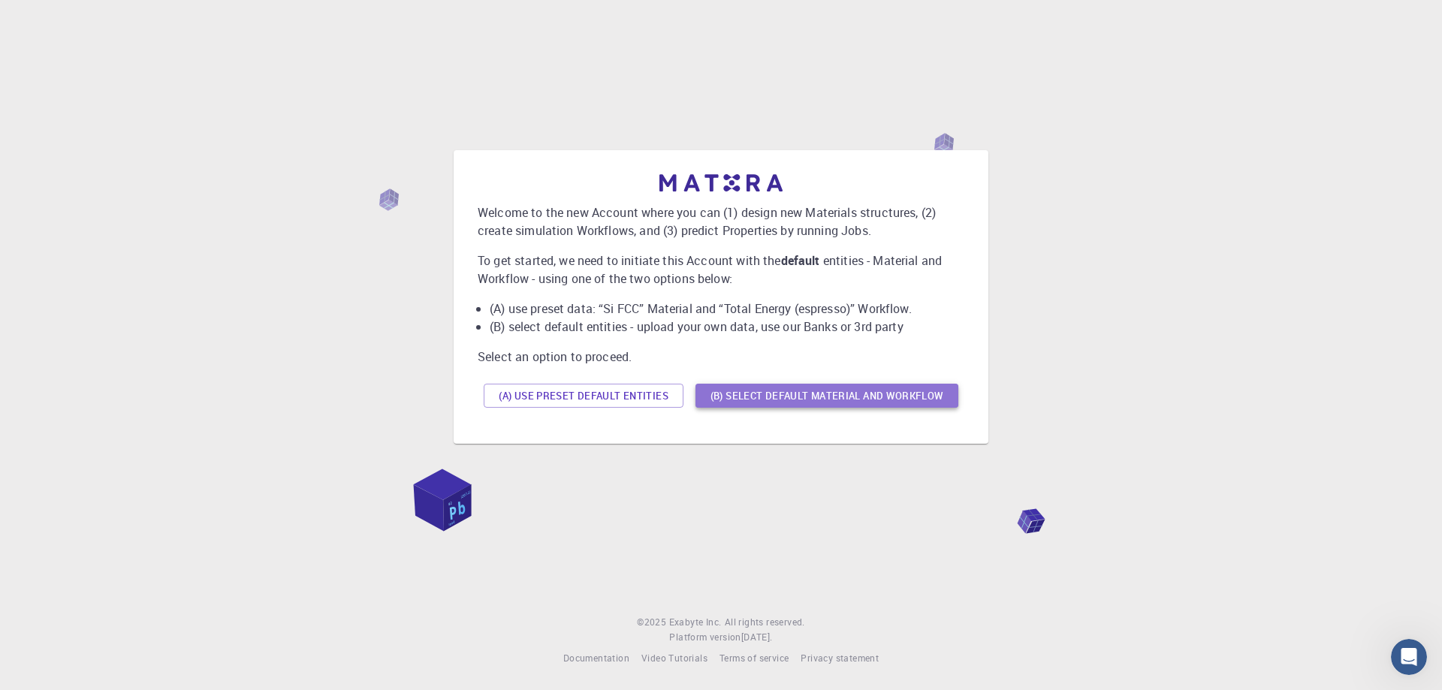
click at [774, 399] on button "(B) Select default material and workflow" at bounding box center [826, 396] width 263 height 24
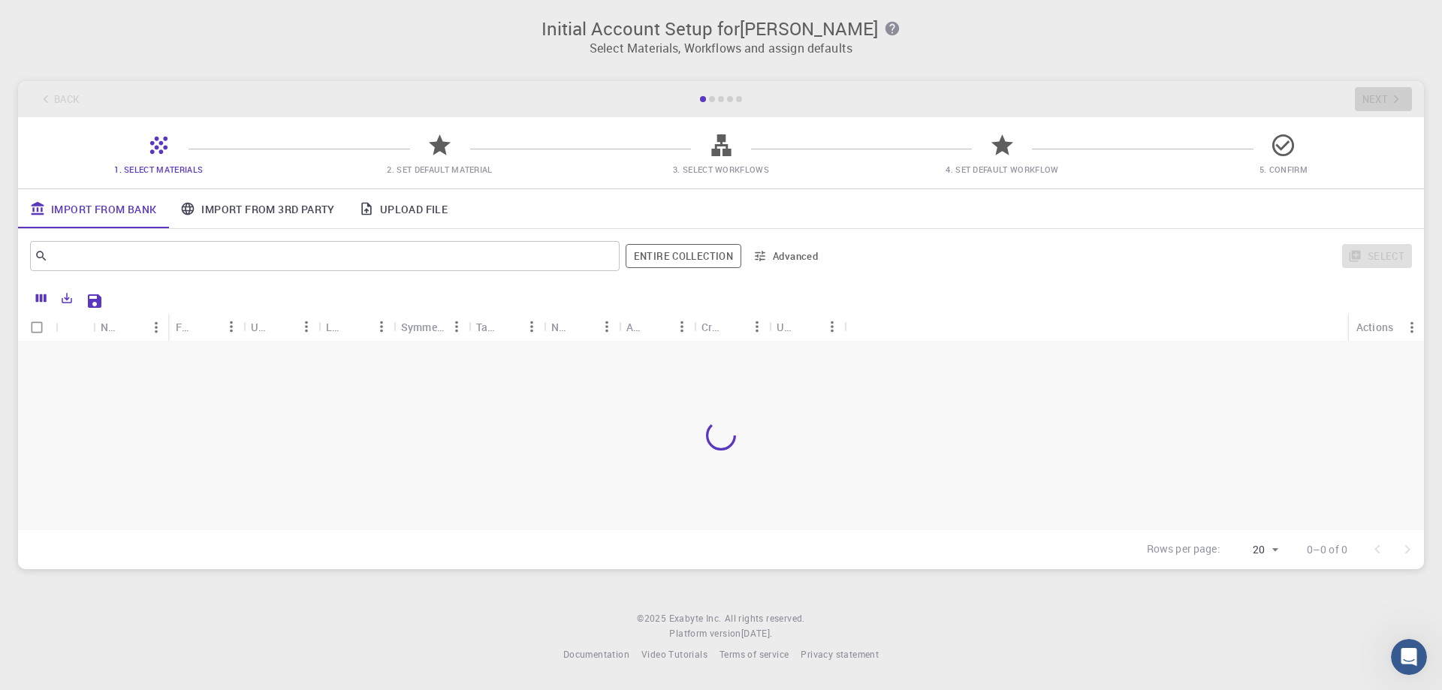
scroll to position [0, 0]
click at [402, 212] on link "Upload File" at bounding box center [403, 208] width 113 height 39
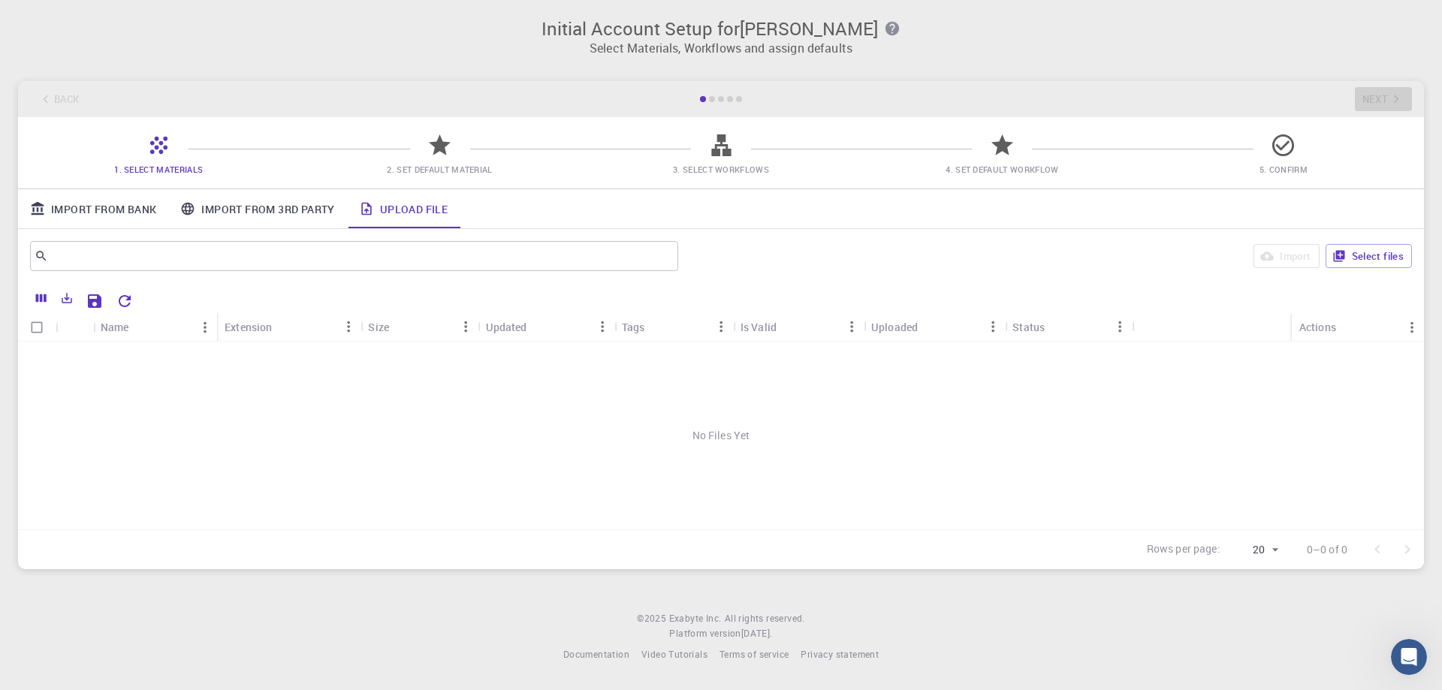
click at [64, 210] on link "Import From Bank" at bounding box center [93, 208] width 150 height 39
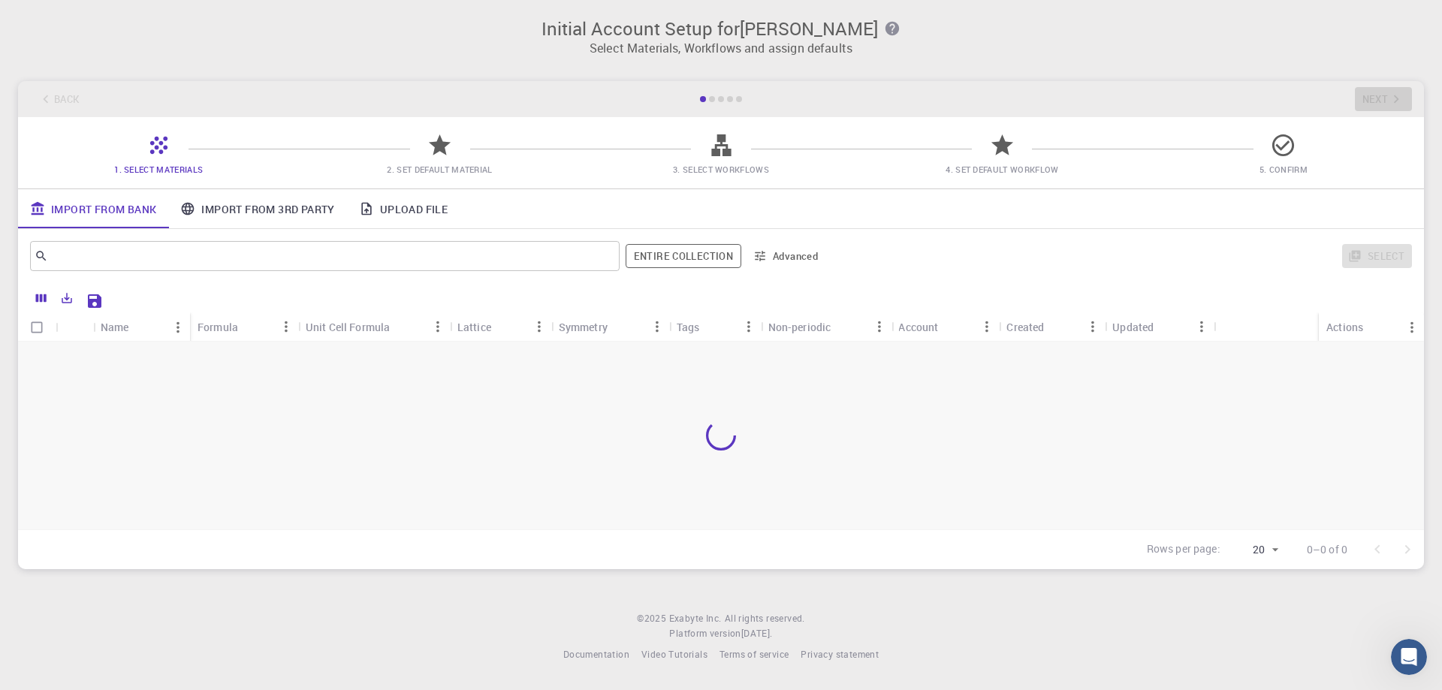
click at [266, 210] on link "Import From 3rd Party" at bounding box center [257, 208] width 178 height 39
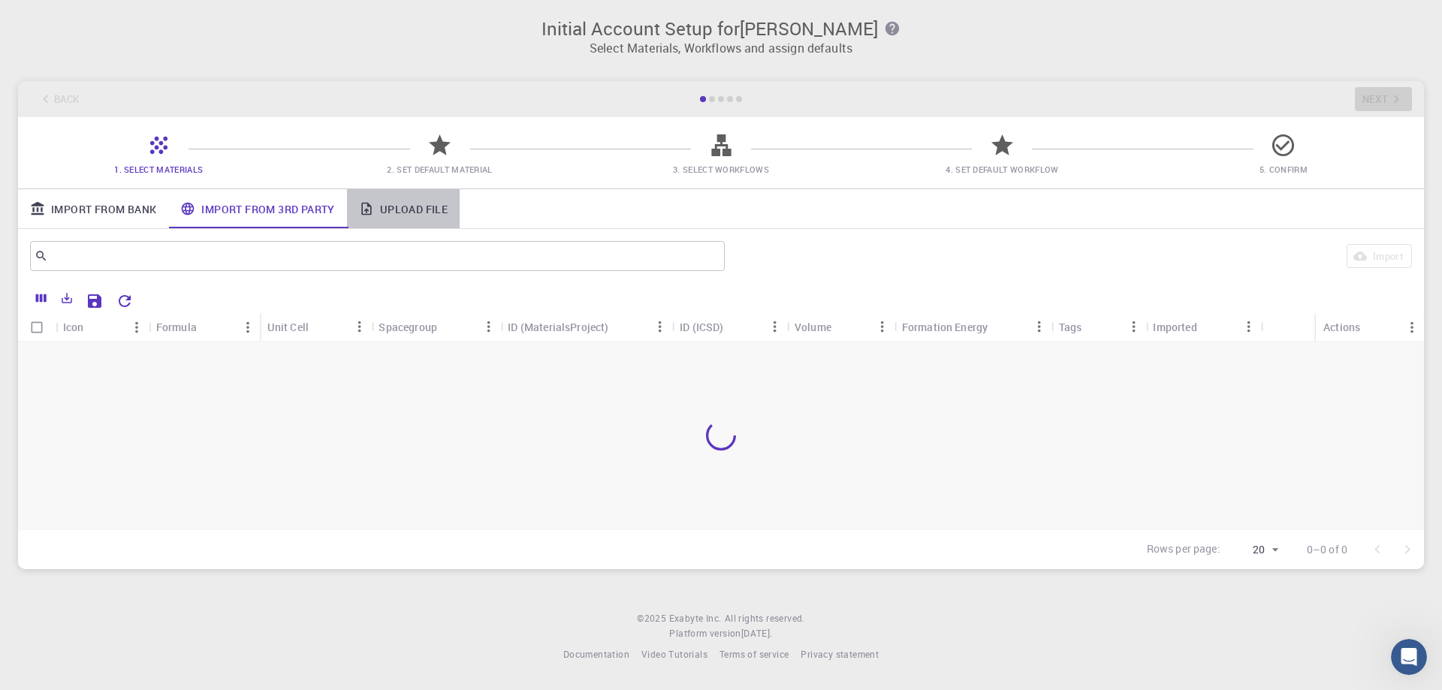
click at [430, 219] on link "Upload File" at bounding box center [403, 208] width 113 height 39
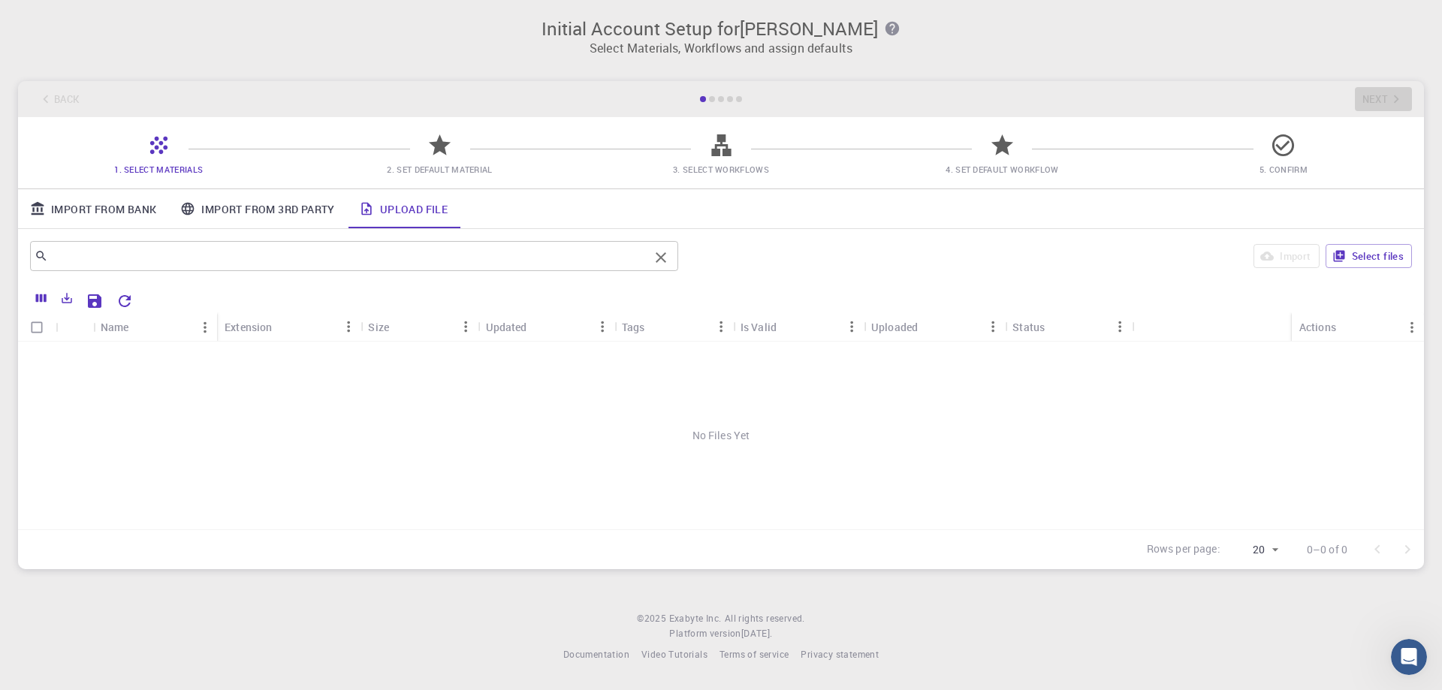
click at [71, 252] on input "text" at bounding box center [348, 256] width 601 height 21
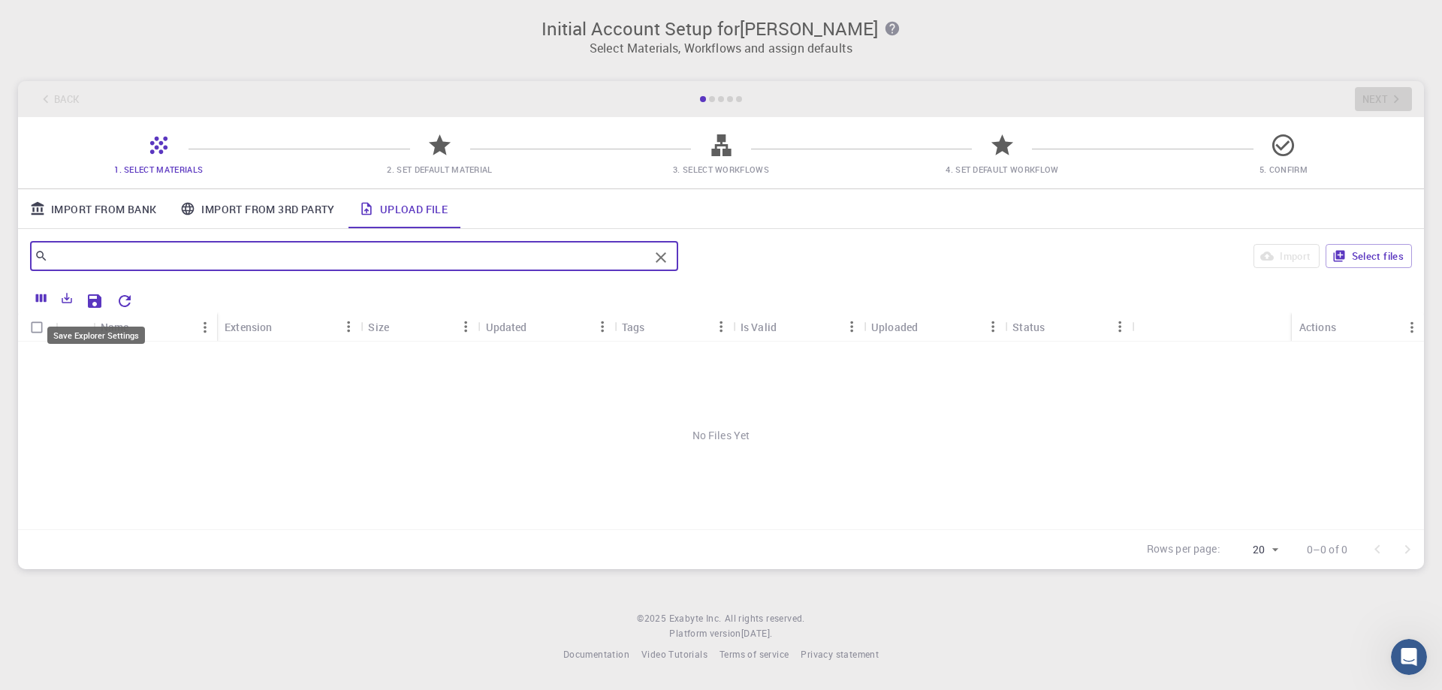
click at [94, 298] on icon "Save Explorer Settings" at bounding box center [95, 301] width 18 height 18
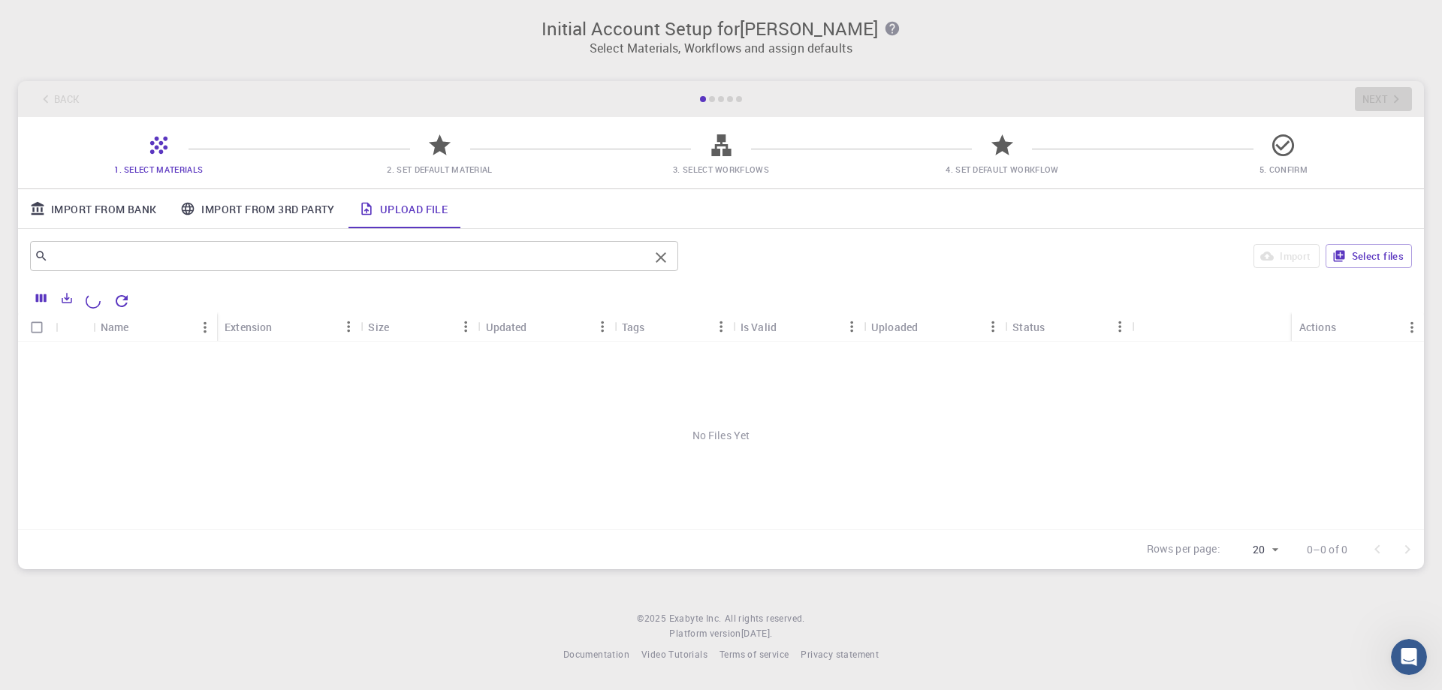
click at [288, 254] on input "text" at bounding box center [348, 256] width 601 height 21
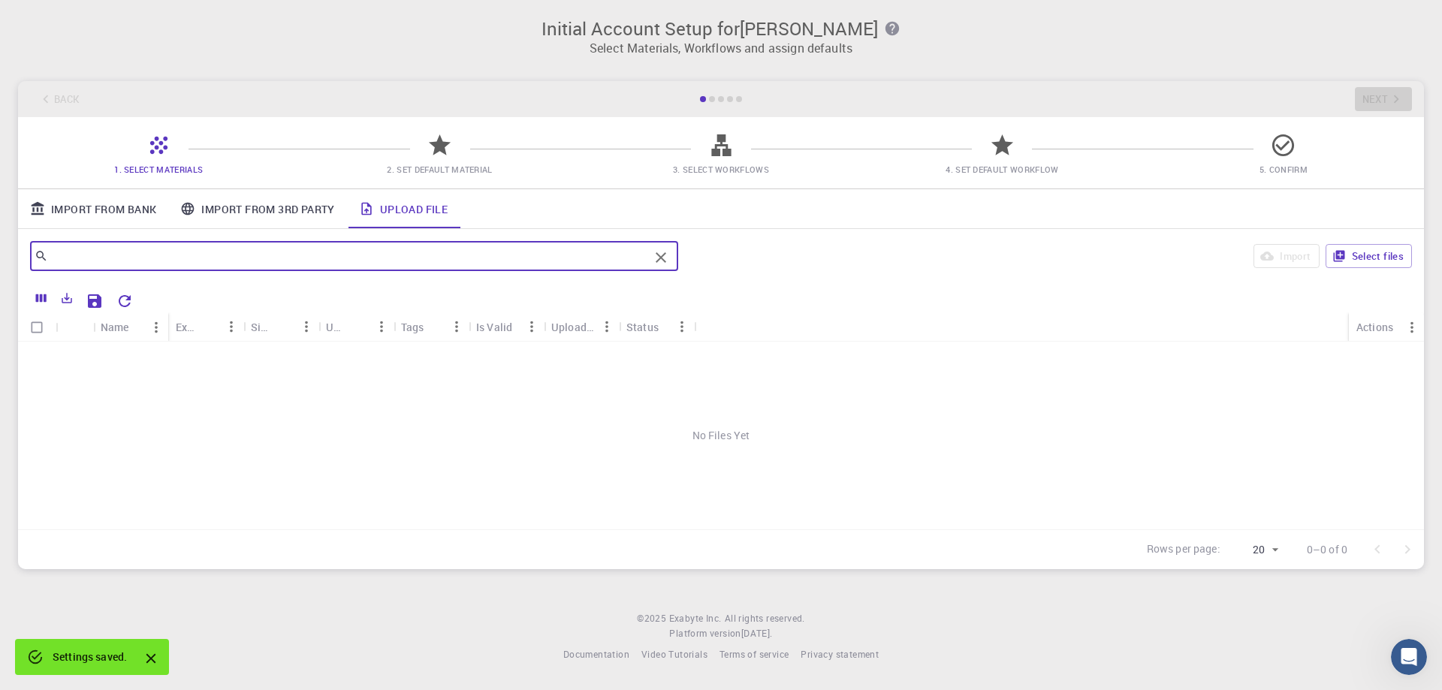
click at [101, 256] on input "text" at bounding box center [348, 256] width 601 height 21
click at [43, 258] on icon at bounding box center [41, 257] width 10 height 10
click at [262, 490] on div "No Files Yet" at bounding box center [721, 436] width 1406 height 188
click at [834, 212] on div "Import From Bank Import From 3rd Party Upload File" at bounding box center [721, 208] width 1406 height 39
click at [648, 255] on input "text" at bounding box center [348, 256] width 601 height 21
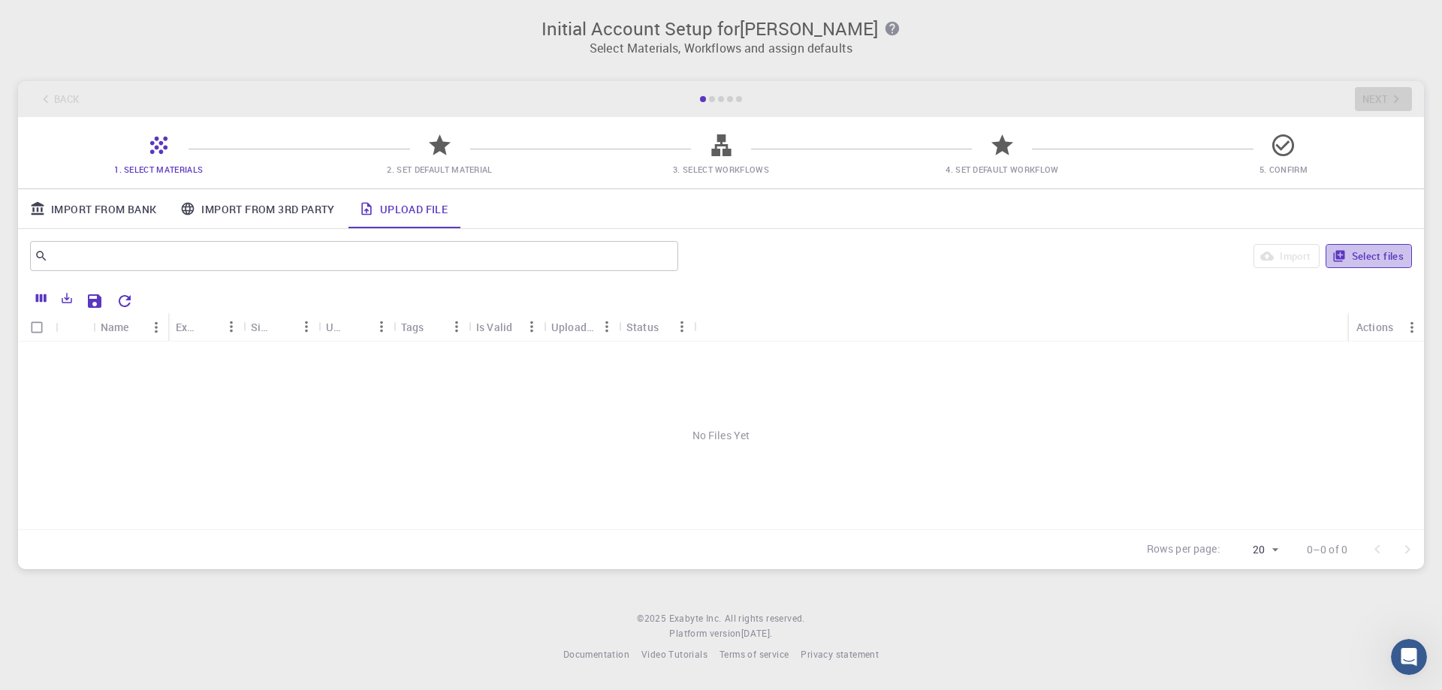
click at [1349, 252] on button "Select files" at bounding box center [1368, 256] width 86 height 24
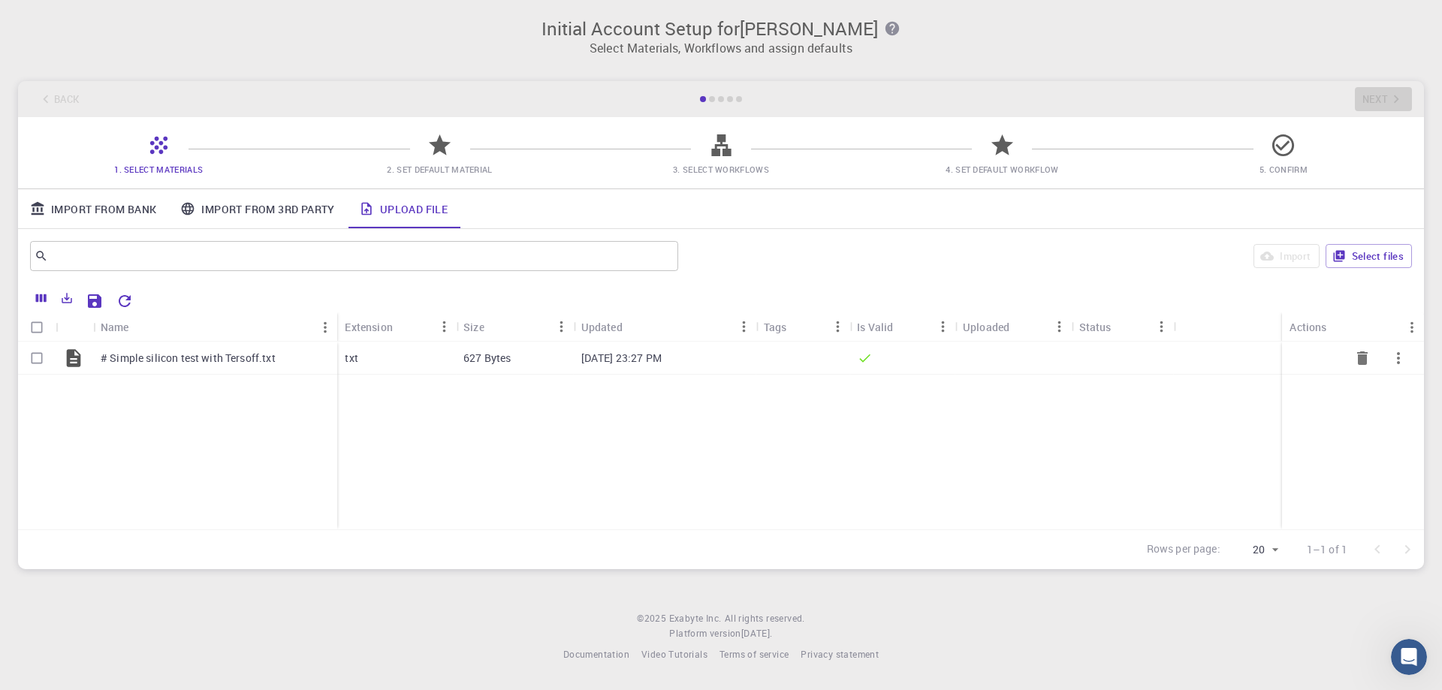
click at [32, 354] on input "Select row" at bounding box center [37, 358] width 29 height 29
checkbox input "true"
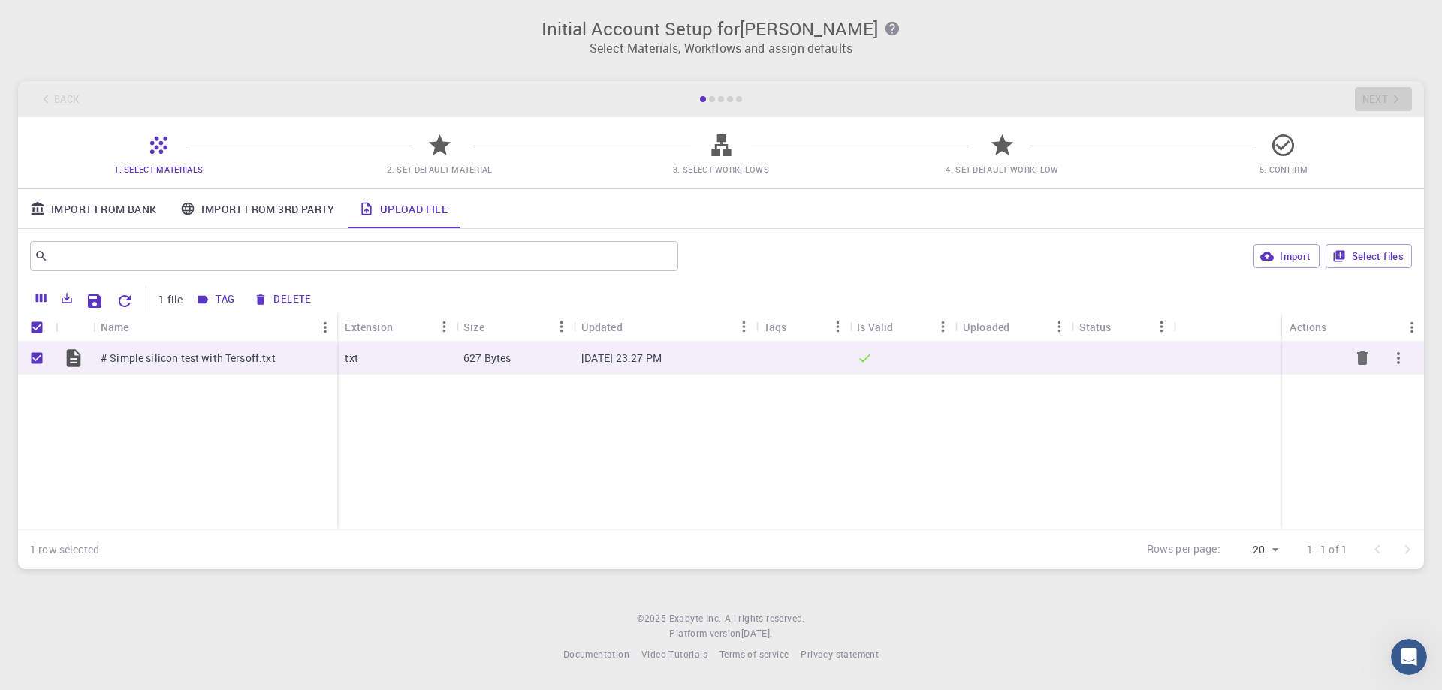
checkbox input "true"
click at [234, 364] on p "# Simple silicon test with Tersoff.txt" at bounding box center [188, 358] width 175 height 15
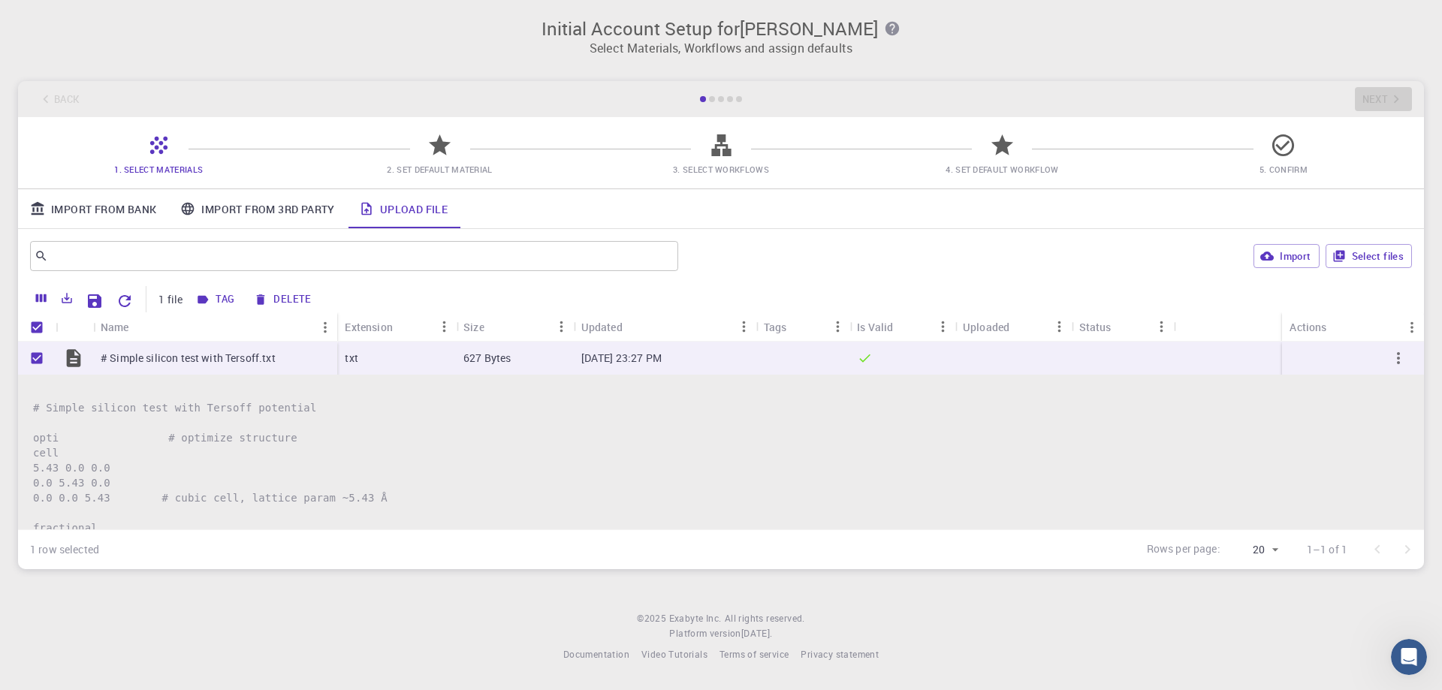
click at [451, 157] on icon at bounding box center [439, 145] width 26 height 26
click at [444, 154] on icon at bounding box center [439, 145] width 26 height 26
click at [1401, 356] on icon "button" at bounding box center [1398, 358] width 18 height 18
click at [1261, 427] on div at bounding box center [721, 345] width 1442 height 690
drag, startPoint x: 1068, startPoint y: 167, endPoint x: 1040, endPoint y: 158, distance: 29.9
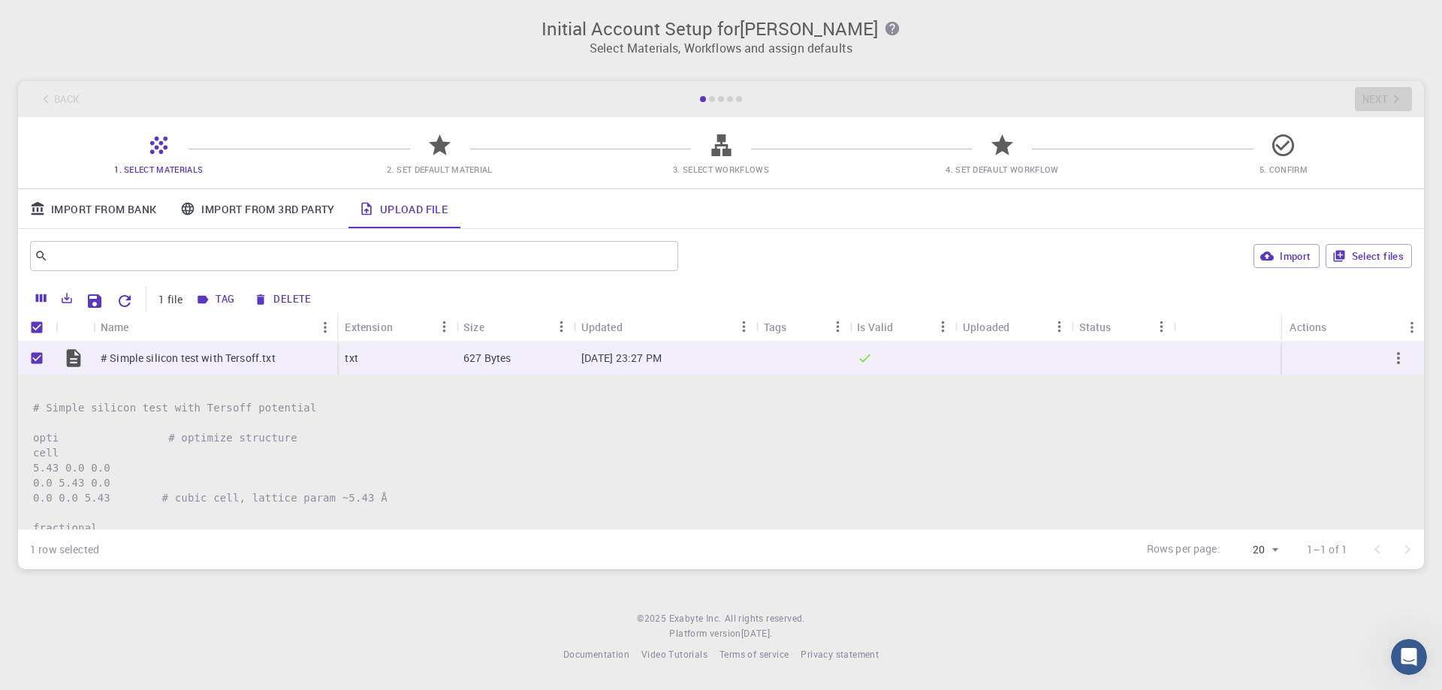
click at [1060, 167] on span "4. Set Default Workflow" at bounding box center [1001, 168] width 269 height 15
click at [1040, 158] on span "4. Set Default Workflow" at bounding box center [1001, 158] width 269 height 35
click at [710, 98] on div at bounding box center [712, 99] width 6 height 6
click at [713, 98] on div at bounding box center [712, 99] width 6 height 6
click at [1415, 107] on div "Back Next" at bounding box center [721, 99] width 1406 height 36
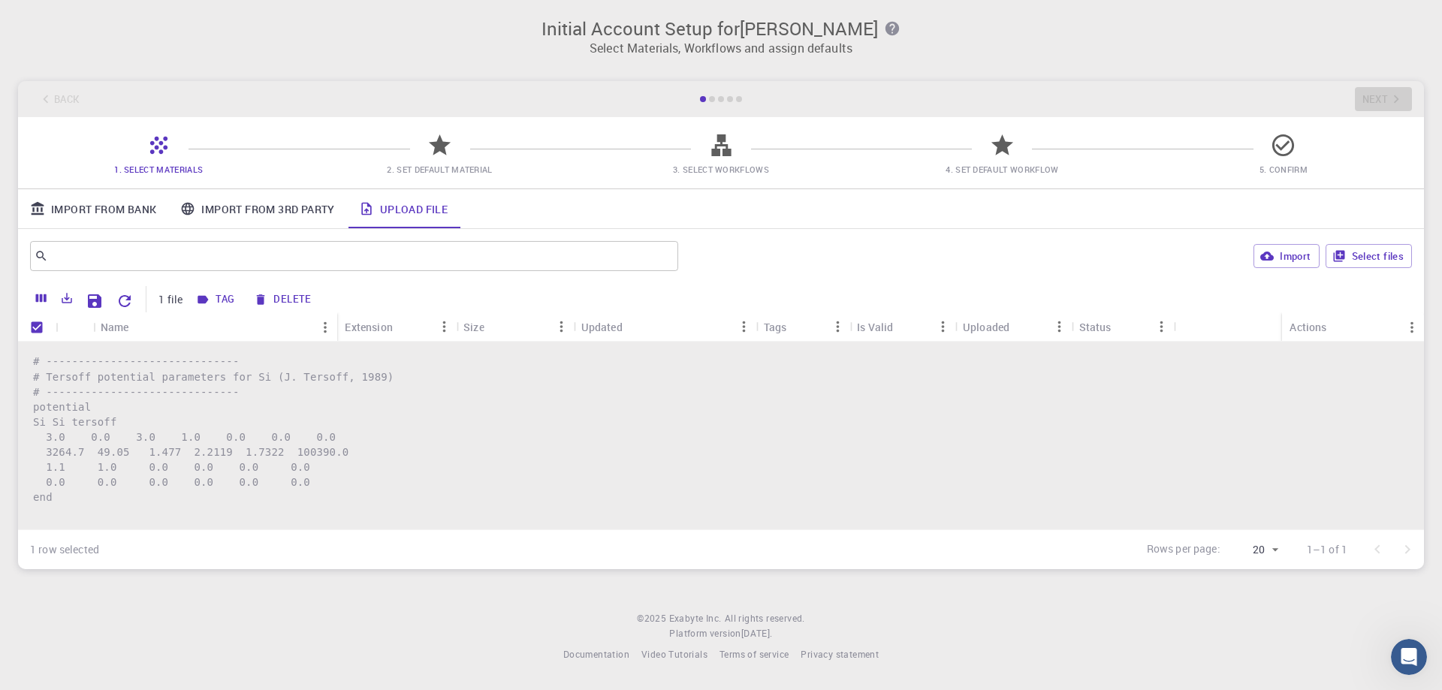
click at [564, 444] on pre "# Simple silicon test with Tersoff potential opti # optimize structure cell 5.4…" at bounding box center [721, 315] width 1376 height 375
click at [685, 247] on div "Import Select files" at bounding box center [1048, 256] width 728 height 36
click at [258, 212] on link "Import From 3rd Party" at bounding box center [257, 208] width 178 height 39
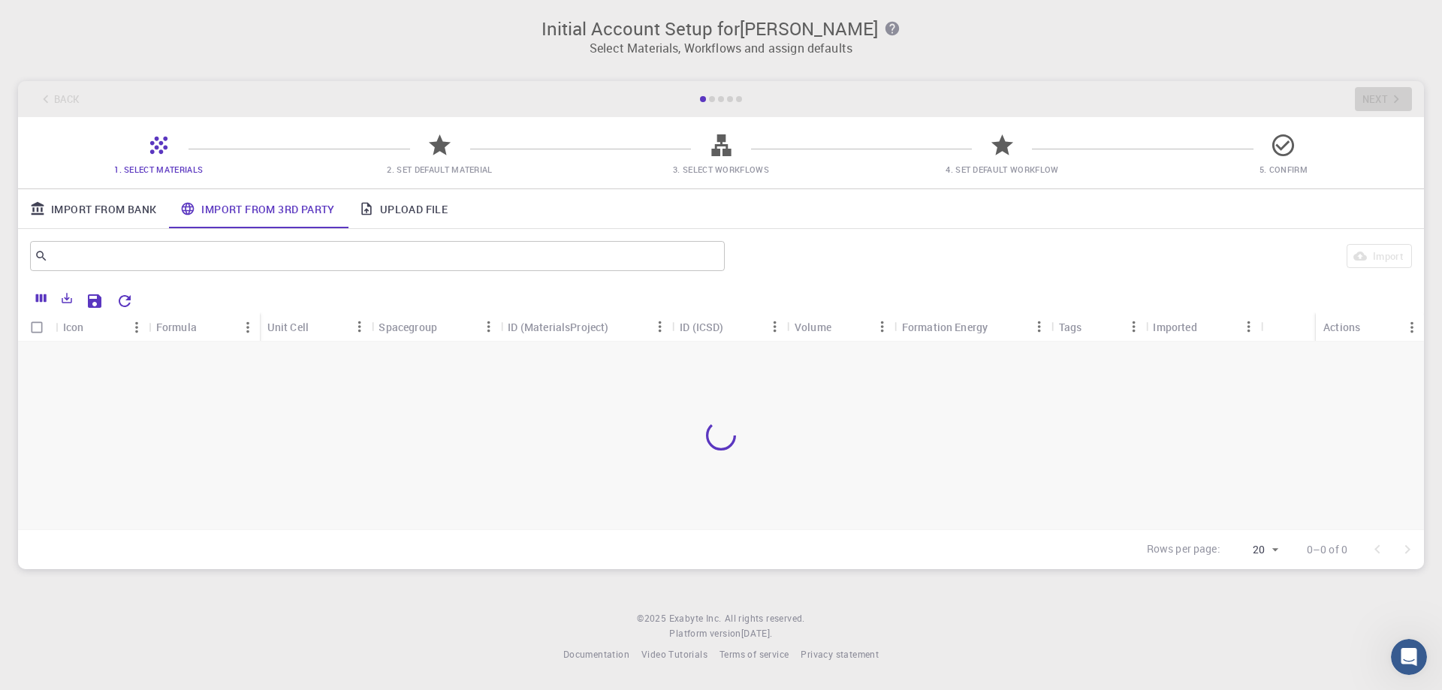
click at [61, 194] on link "Import From Bank" at bounding box center [93, 208] width 150 height 39
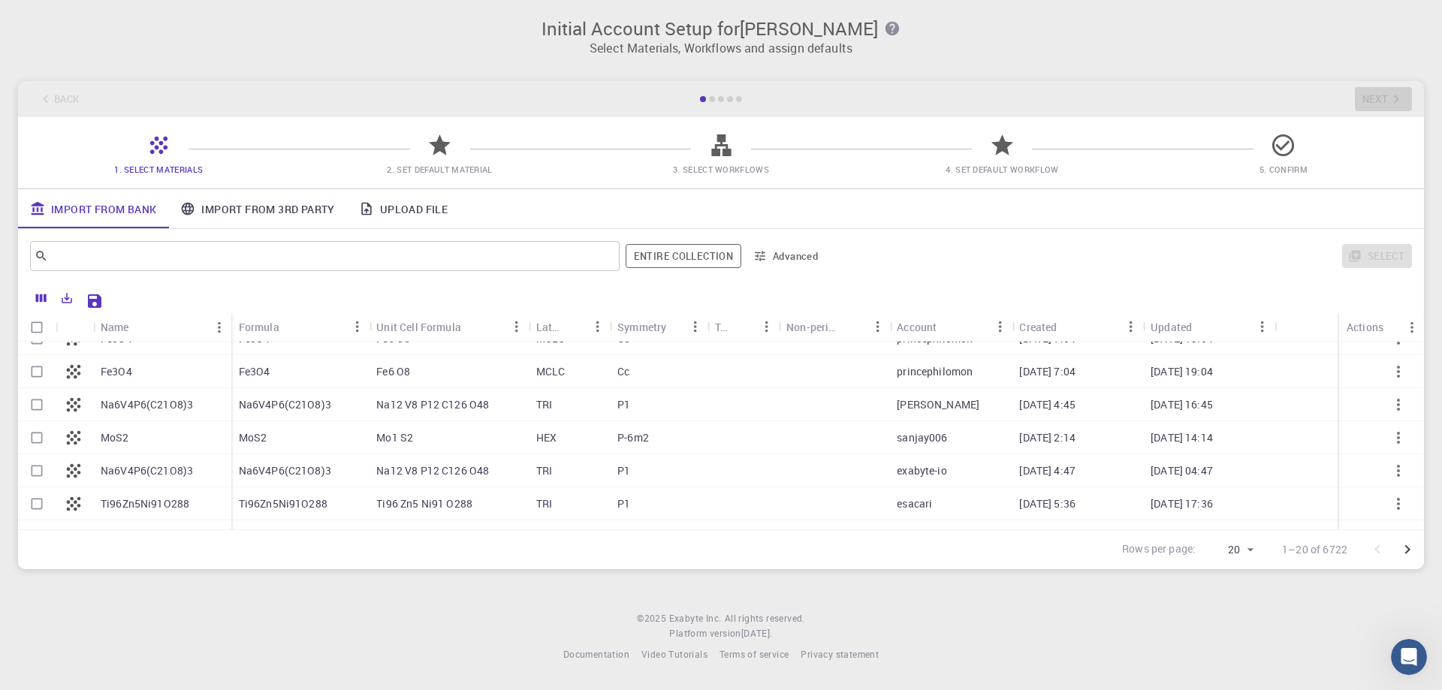
scroll to position [0, 0]
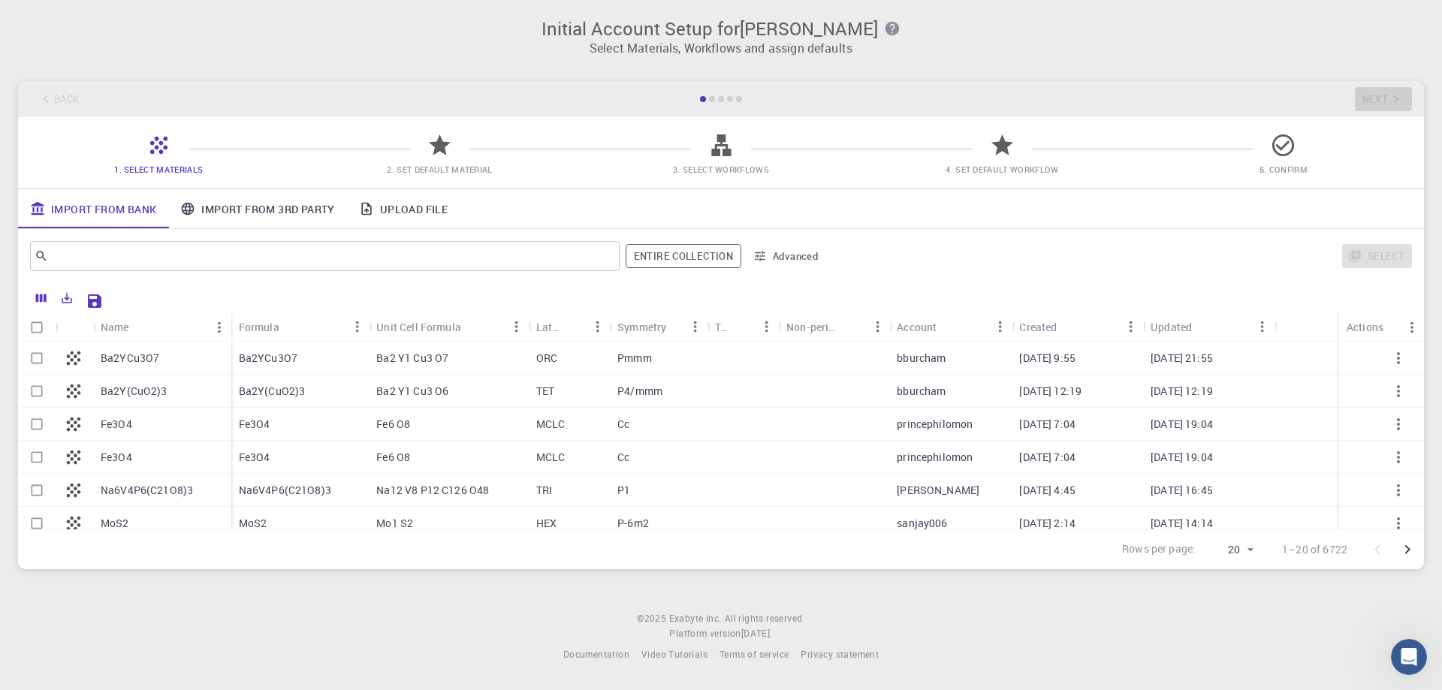
click at [316, 206] on link "Import From 3rd Party" at bounding box center [257, 208] width 178 height 39
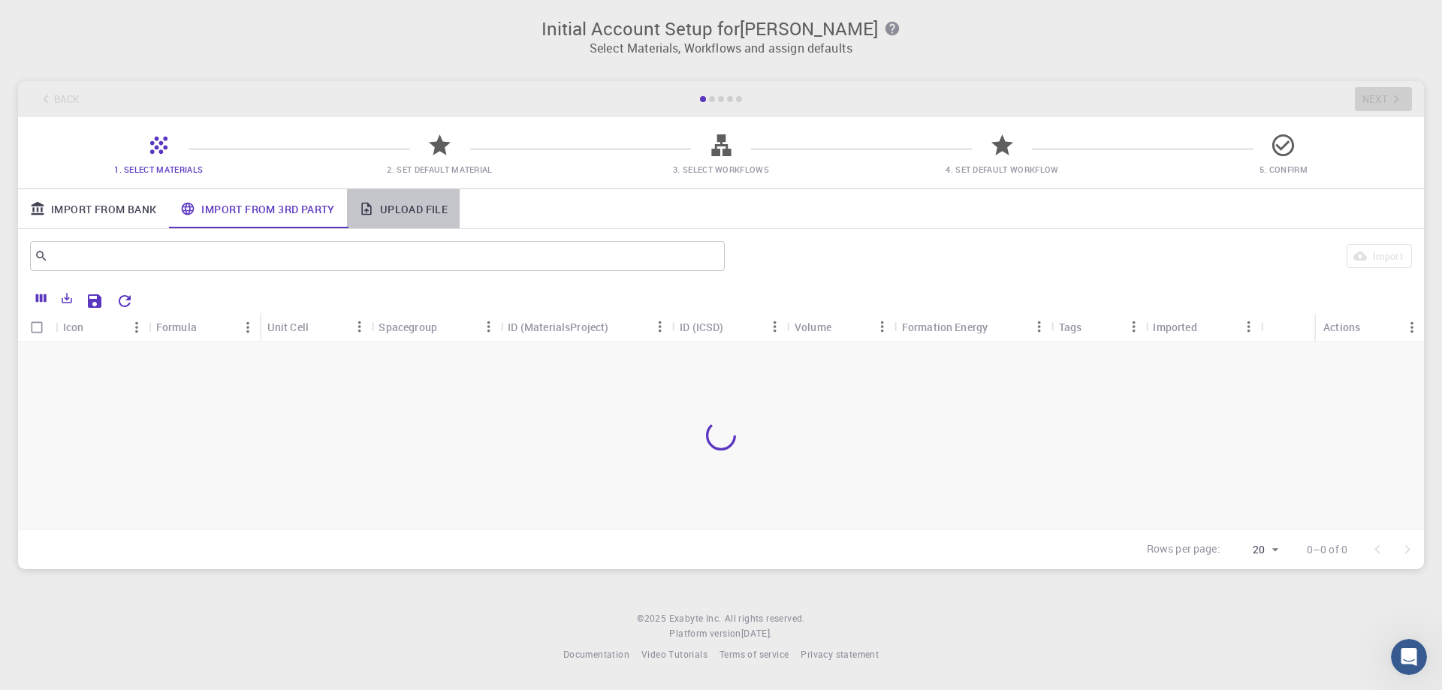
click at [411, 208] on link "Upload File" at bounding box center [403, 208] width 113 height 39
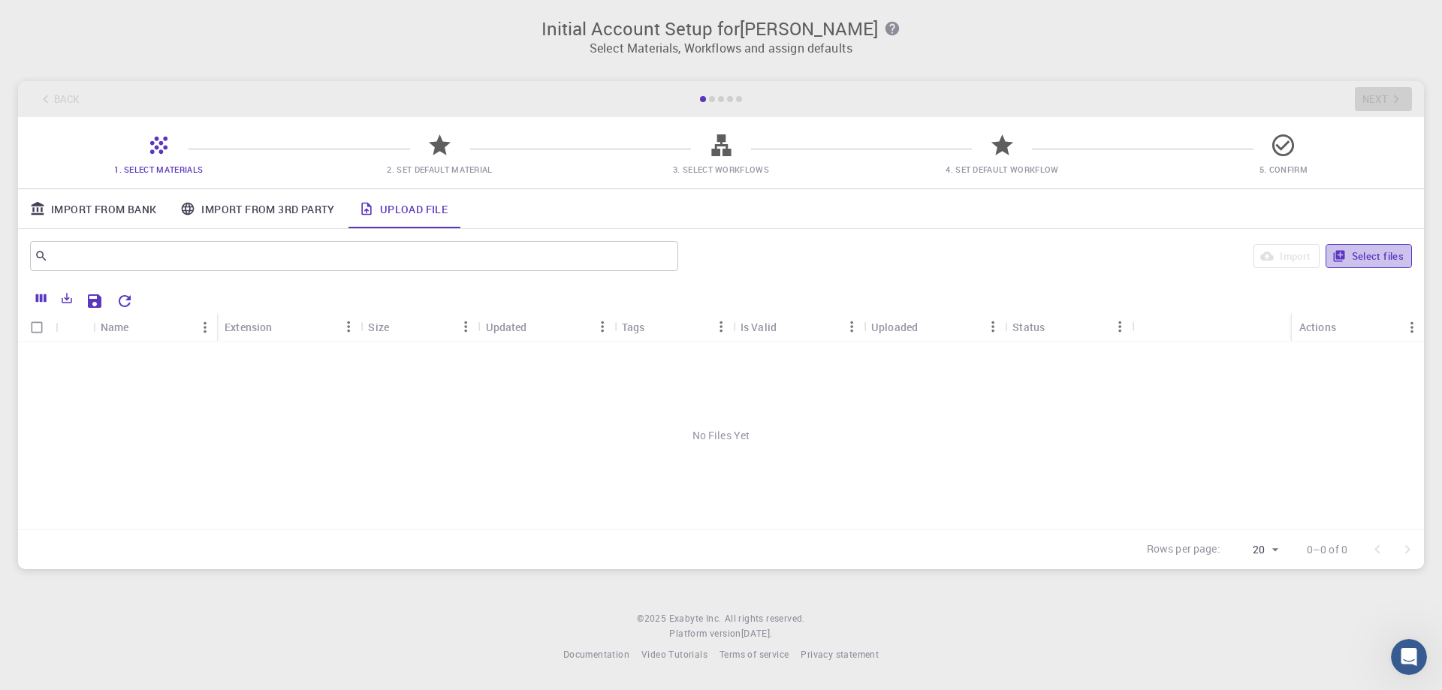
click at [1359, 260] on button "Select files" at bounding box center [1368, 256] width 86 height 24
click at [440, 176] on span "2. Set Default Material" at bounding box center [439, 168] width 269 height 15
click at [441, 164] on span "2. Set Default Material" at bounding box center [439, 169] width 105 height 11
click at [842, 359] on div at bounding box center [832, 358] width 119 height 33
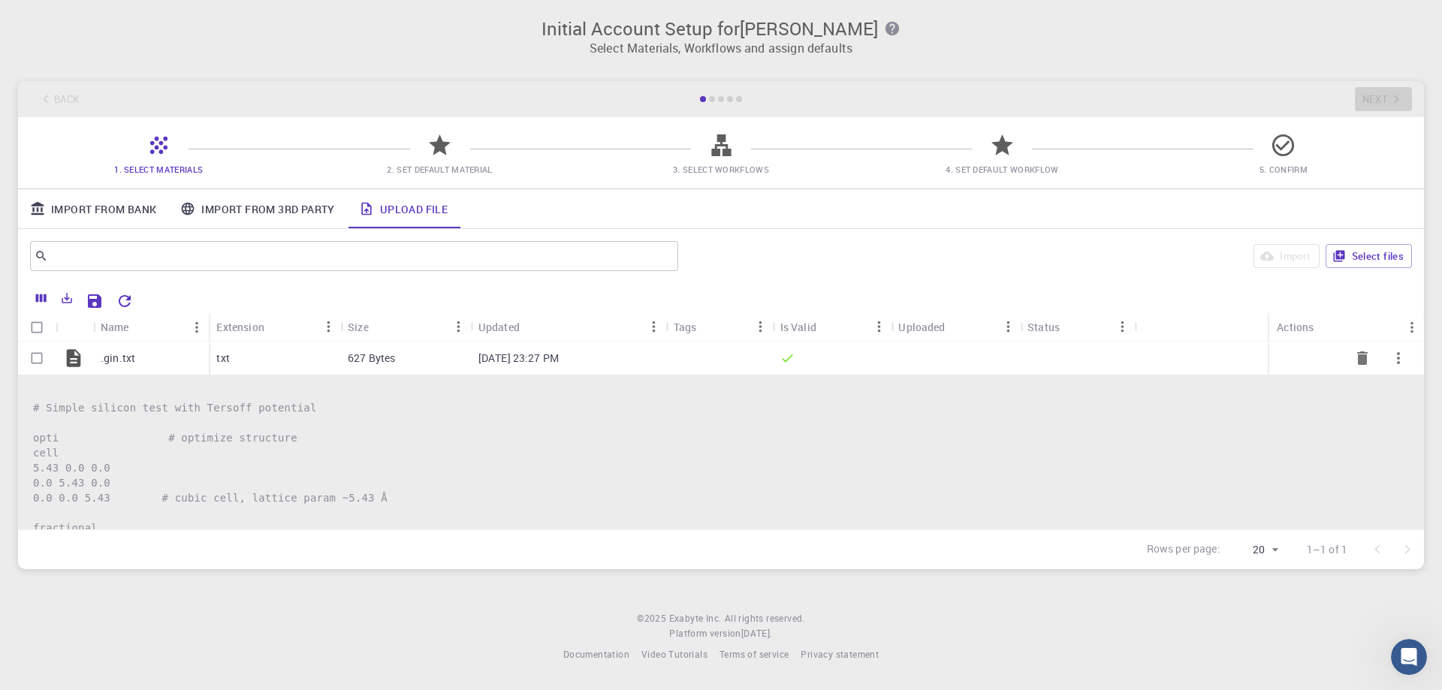
click at [722, 363] on div at bounding box center [719, 358] width 107 height 33
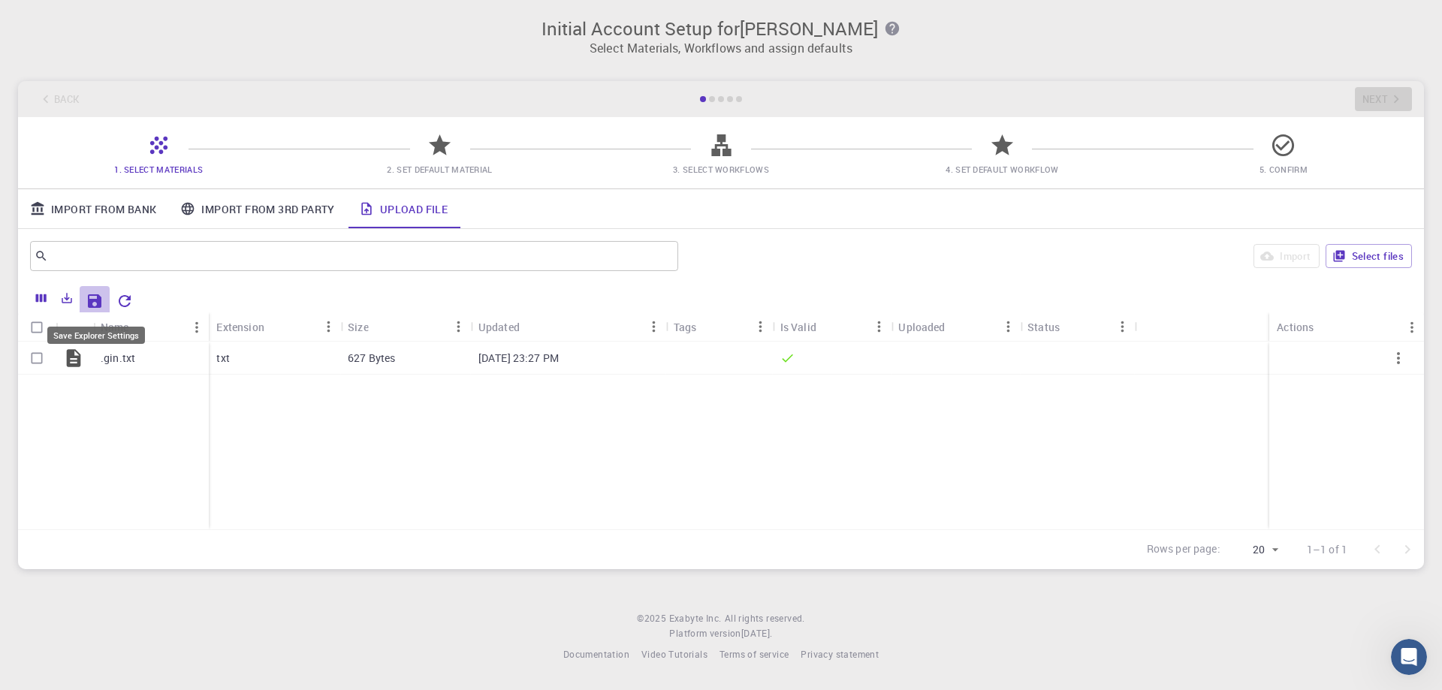
click at [98, 306] on icon "Save Explorer Settings" at bounding box center [95, 301] width 14 height 14
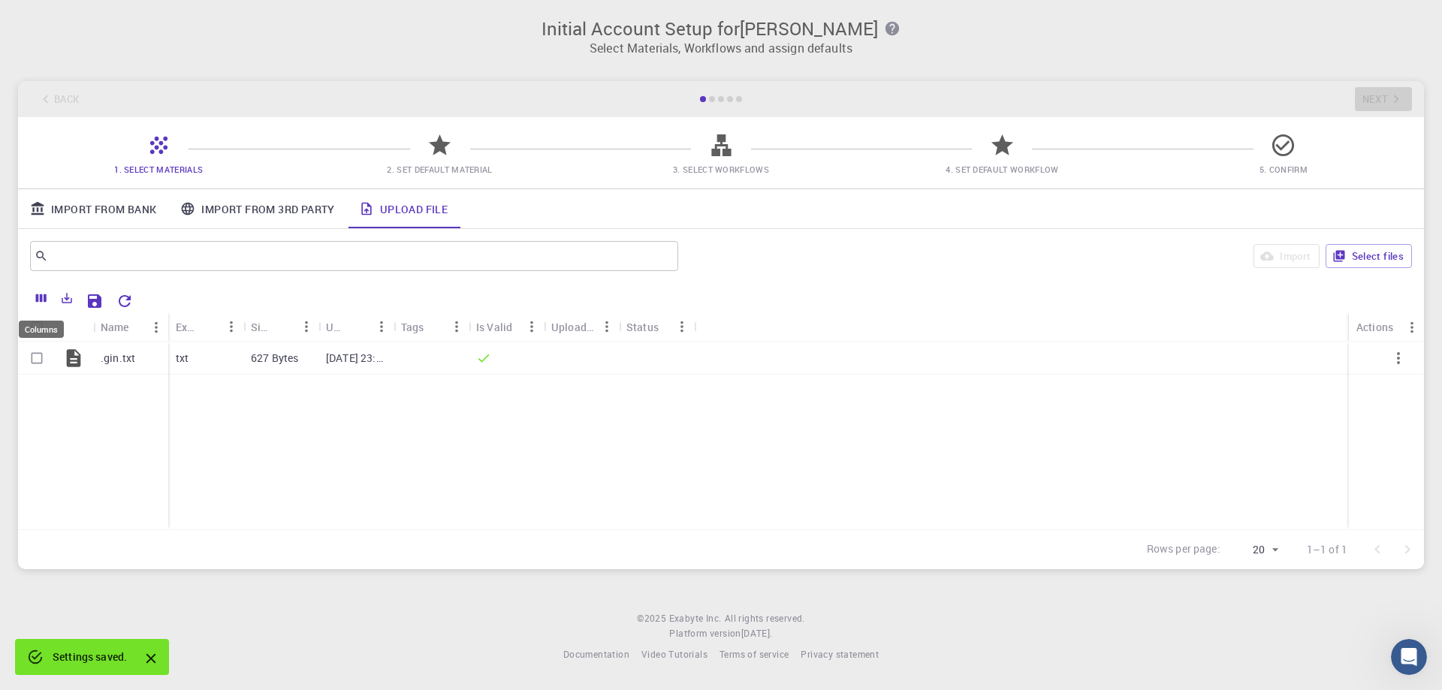
click at [34, 300] on button "Columns" at bounding box center [42, 298] width 26 height 24
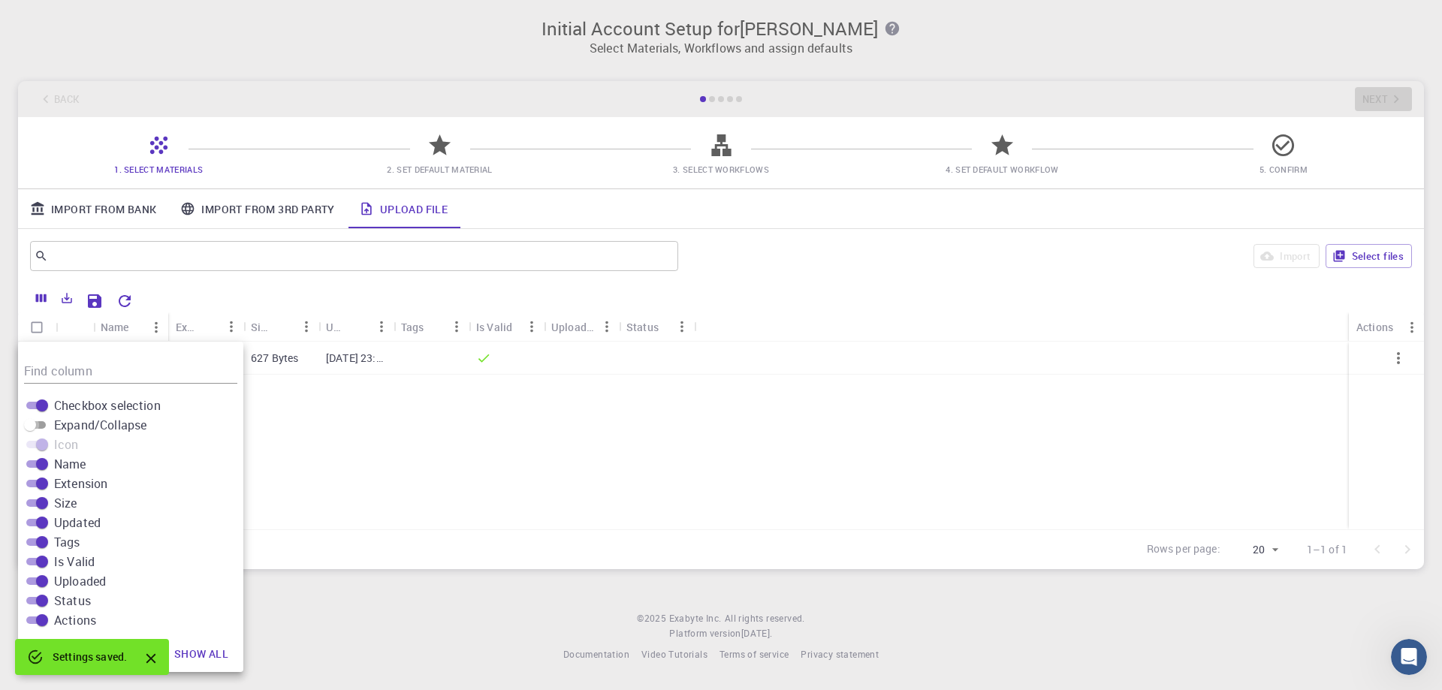
click at [44, 423] on input "Expand/Collapse" at bounding box center [30, 425] width 54 height 18
checkbox input "true"
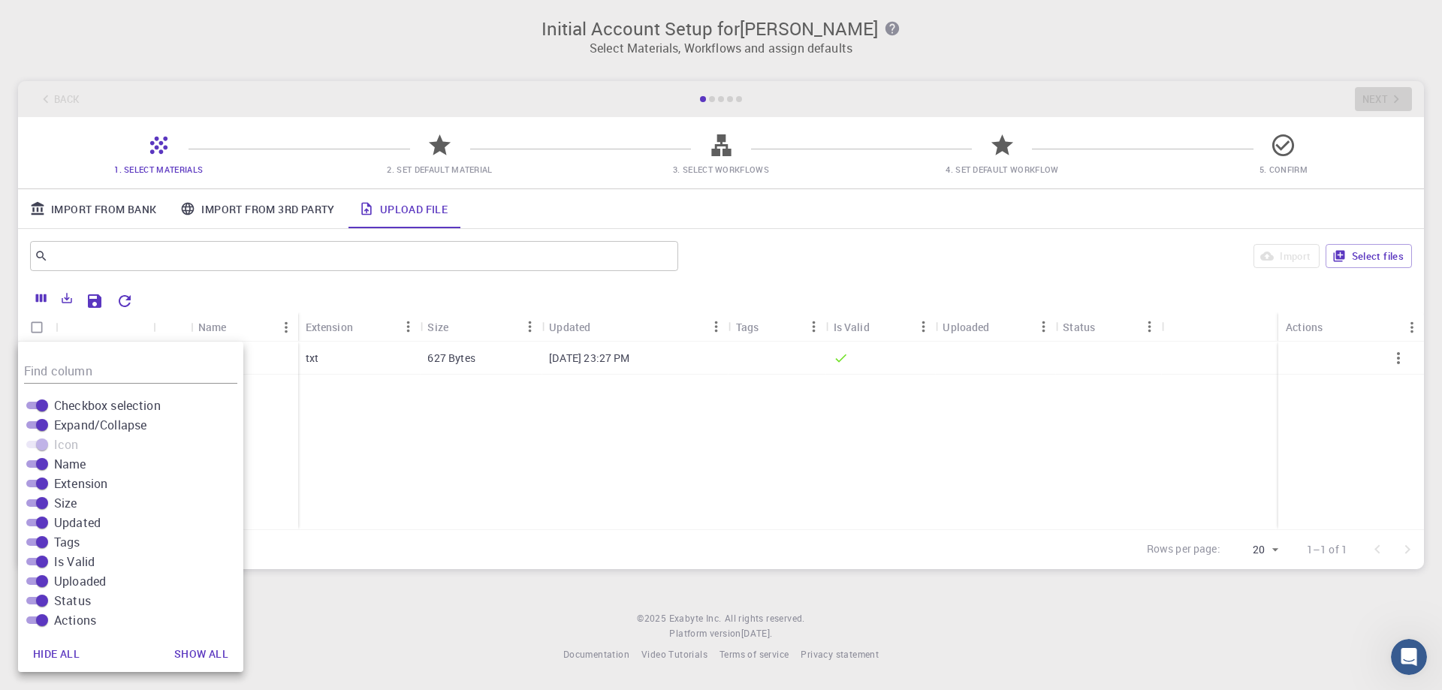
click at [447, 514] on div ".gin.txt txt 627 Bytes [DATE] 23:27 PM" at bounding box center [721, 436] width 1406 height 188
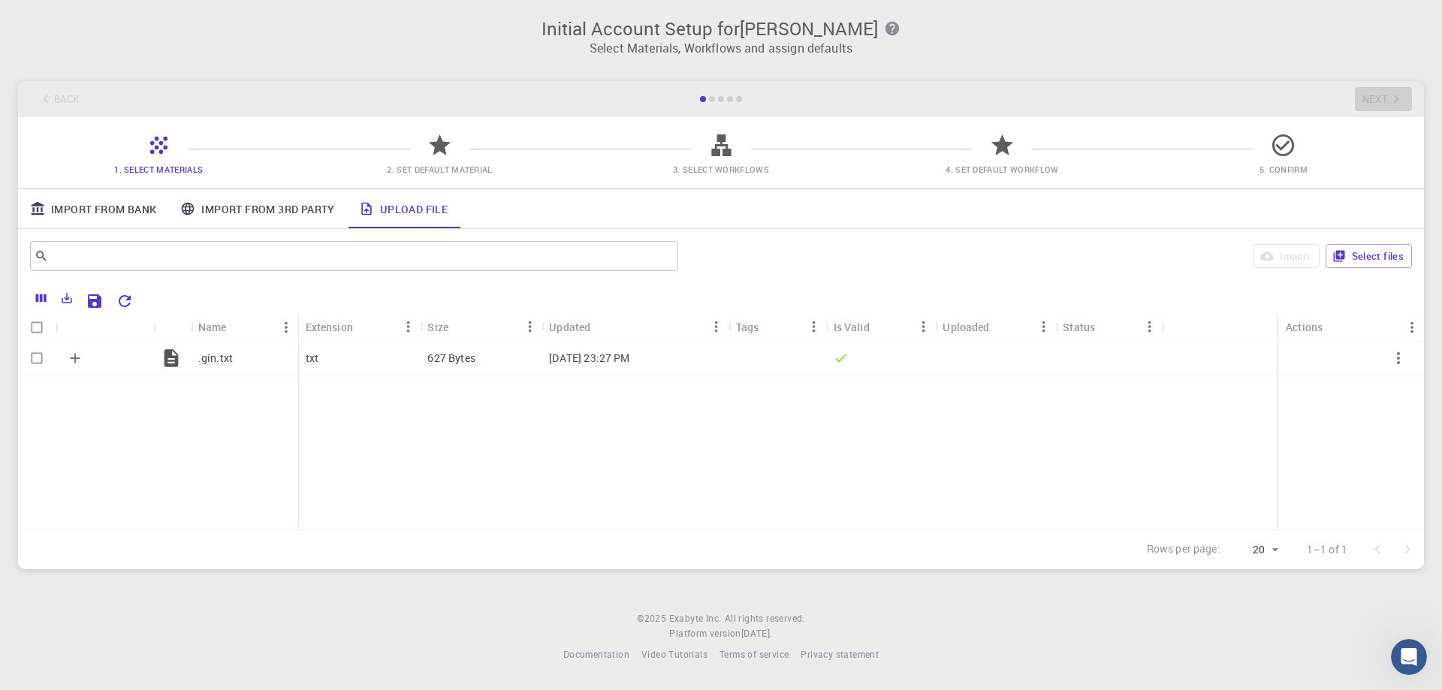
click at [538, 441] on div ".gin.txt txt 627 Bytes [DATE] 23:27 PM" at bounding box center [721, 436] width 1406 height 188
